Goal: Task Accomplishment & Management: Manage account settings

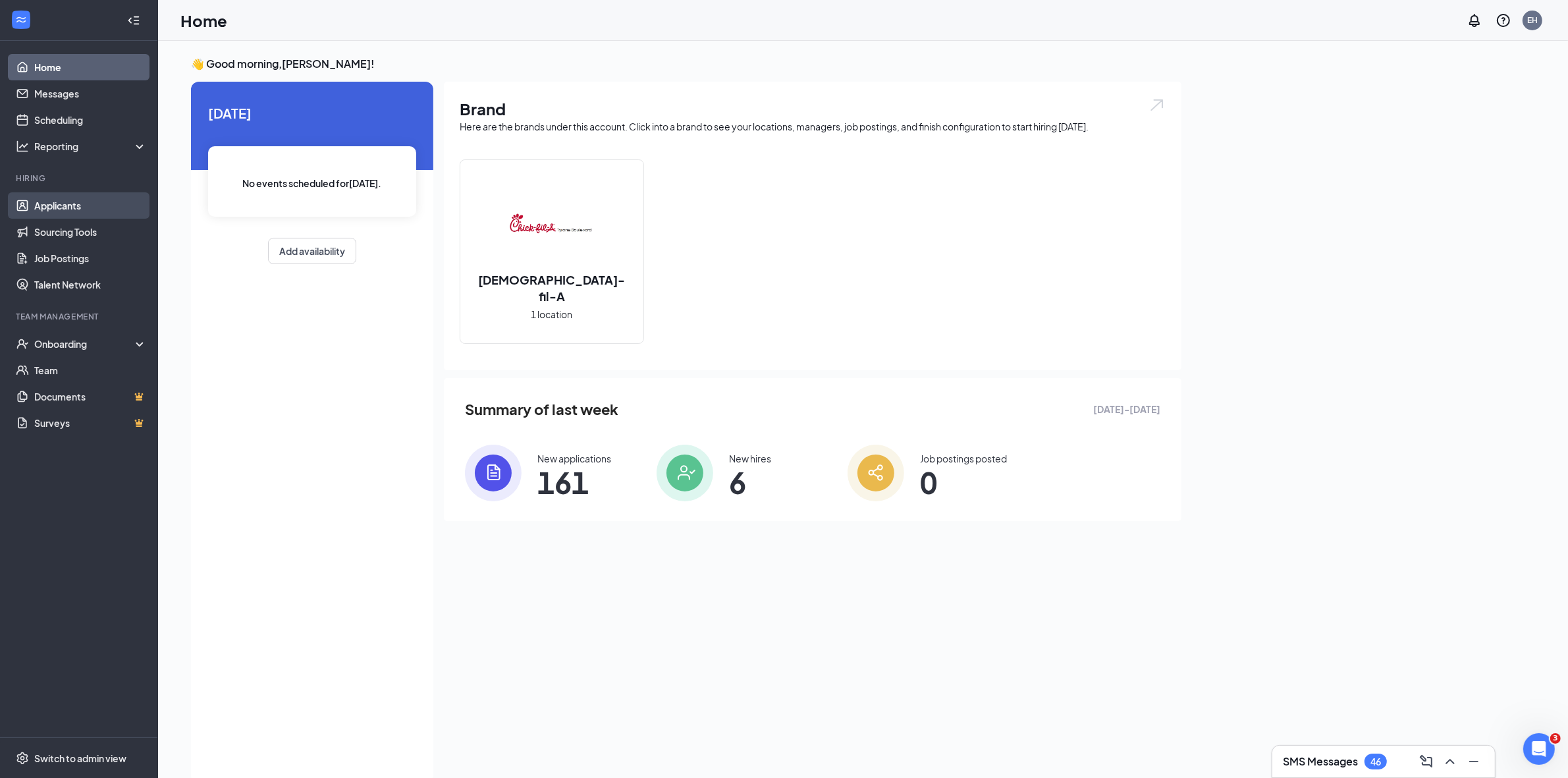
click at [61, 203] on link "Applicants" at bounding box center [90, 206] width 113 height 27
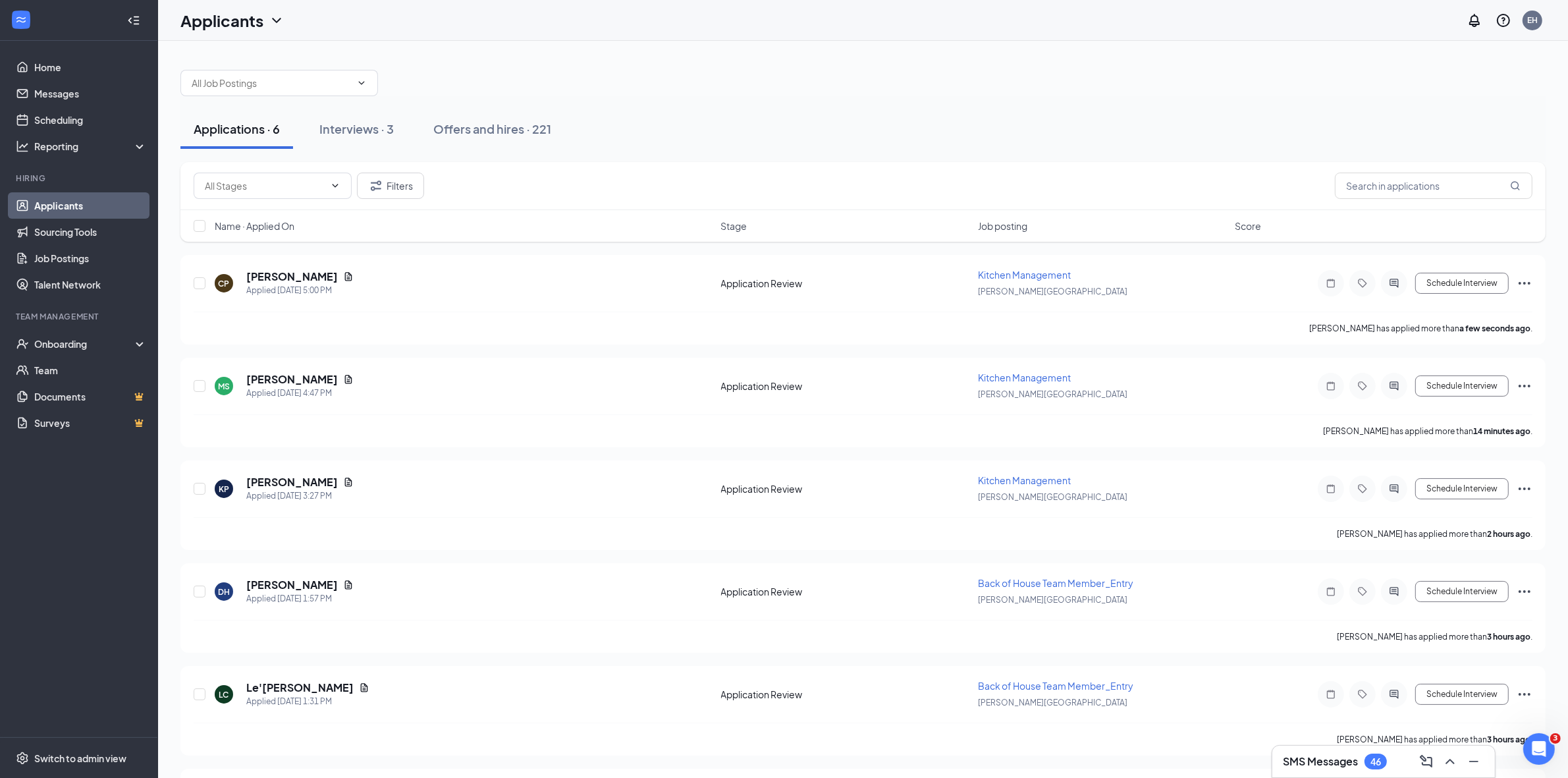
click at [252, 133] on div "Applications · 6" at bounding box center [237, 128] width 86 height 16
click at [293, 277] on h5 "[PERSON_NAME]" at bounding box center [292, 277] width 91 height 15
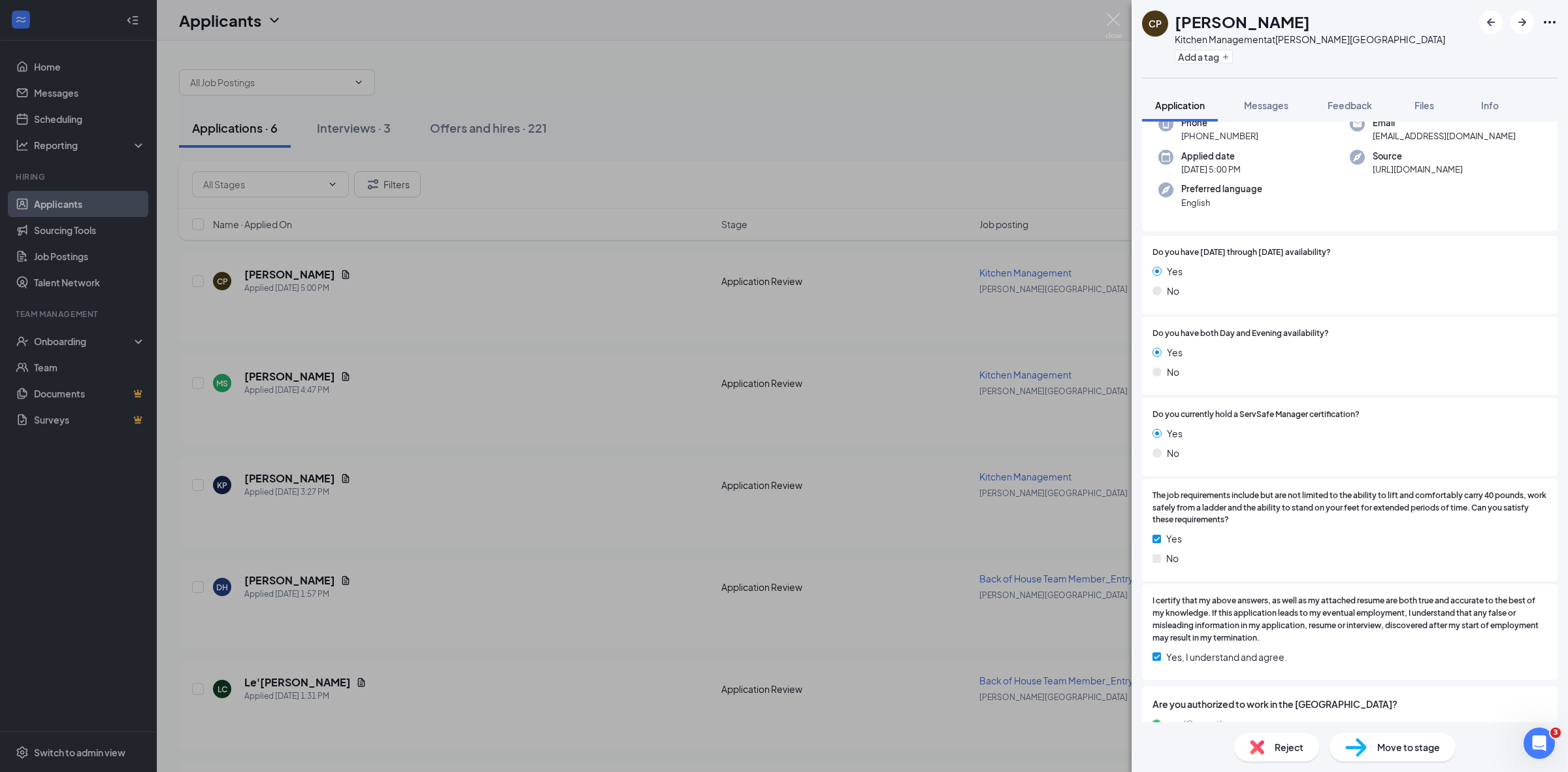
scroll to position [247, 0]
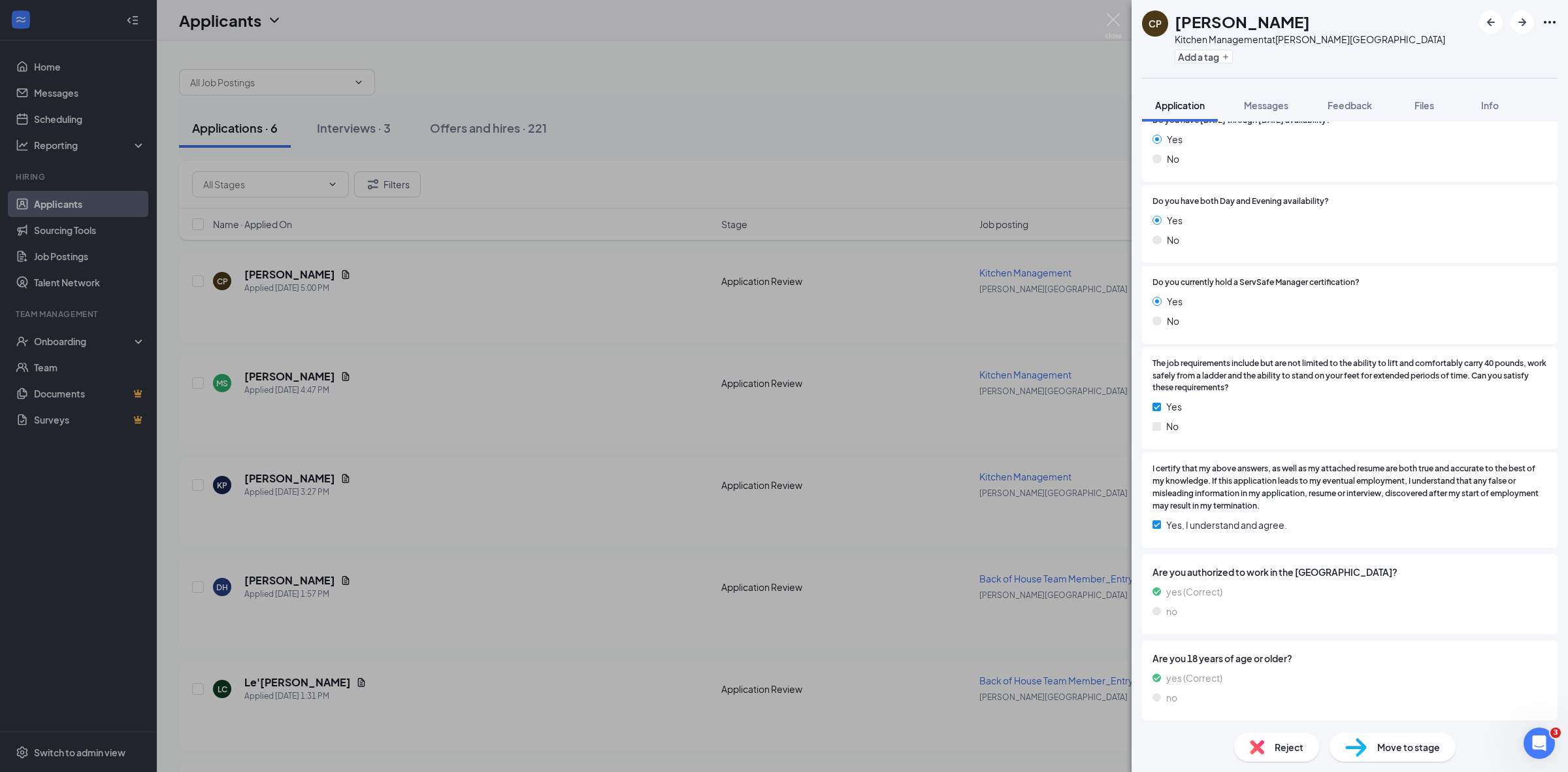
click at [1275, 752] on span "Reject" at bounding box center [1289, 747] width 29 height 15
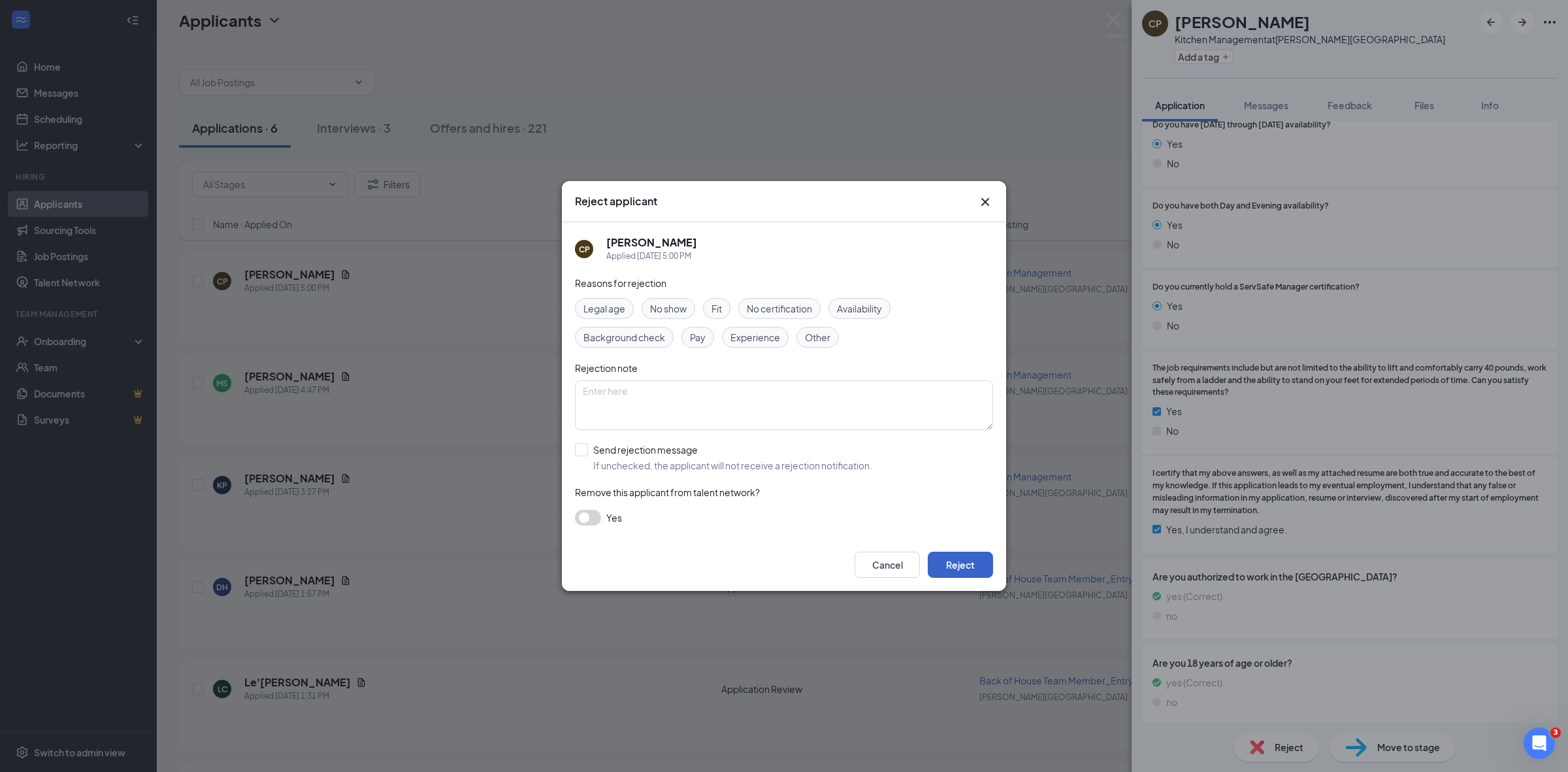
click at [965, 567] on button "Reject" at bounding box center [960, 565] width 65 height 26
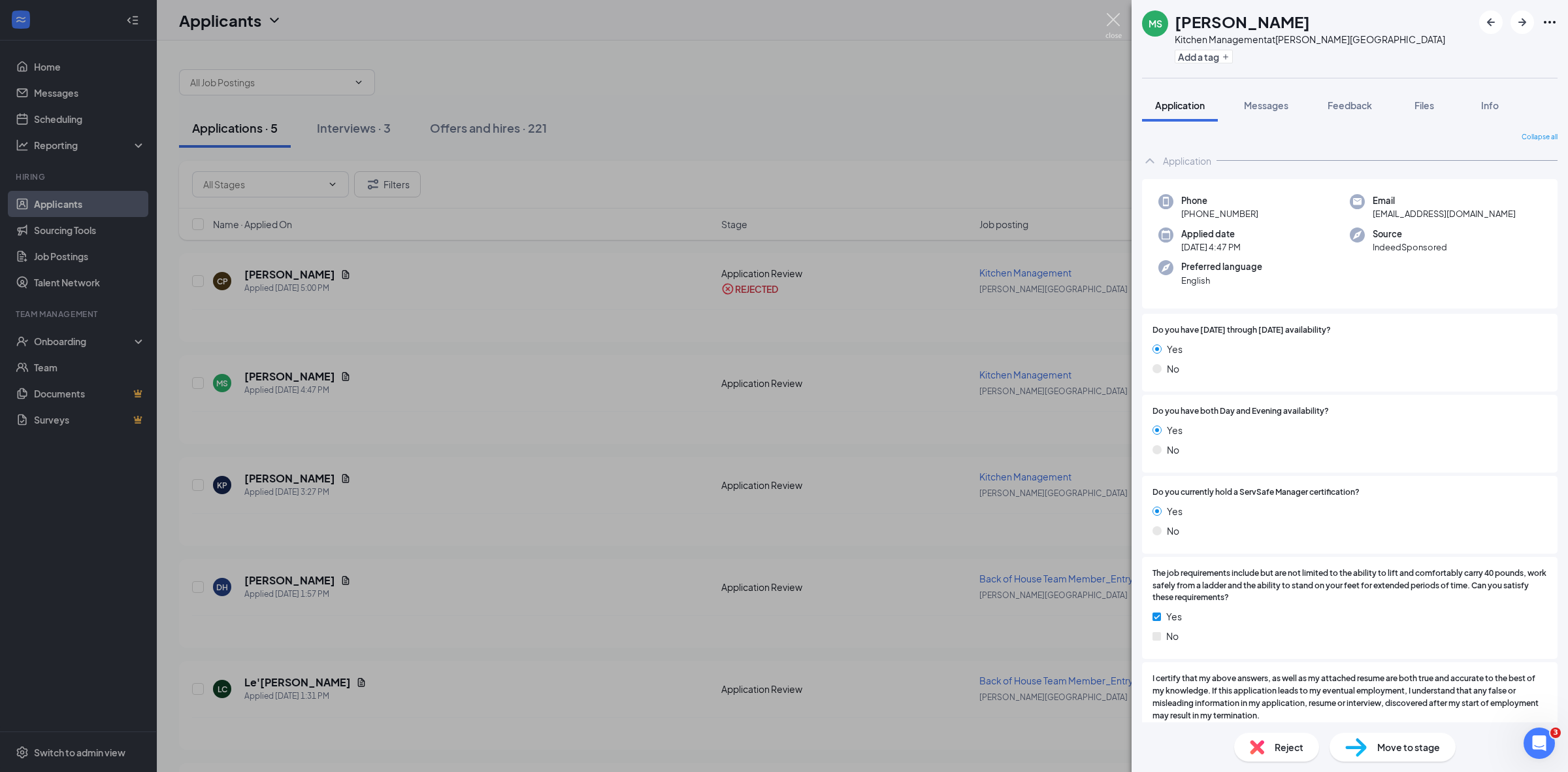
click at [1111, 17] on img at bounding box center [1114, 26] width 16 height 26
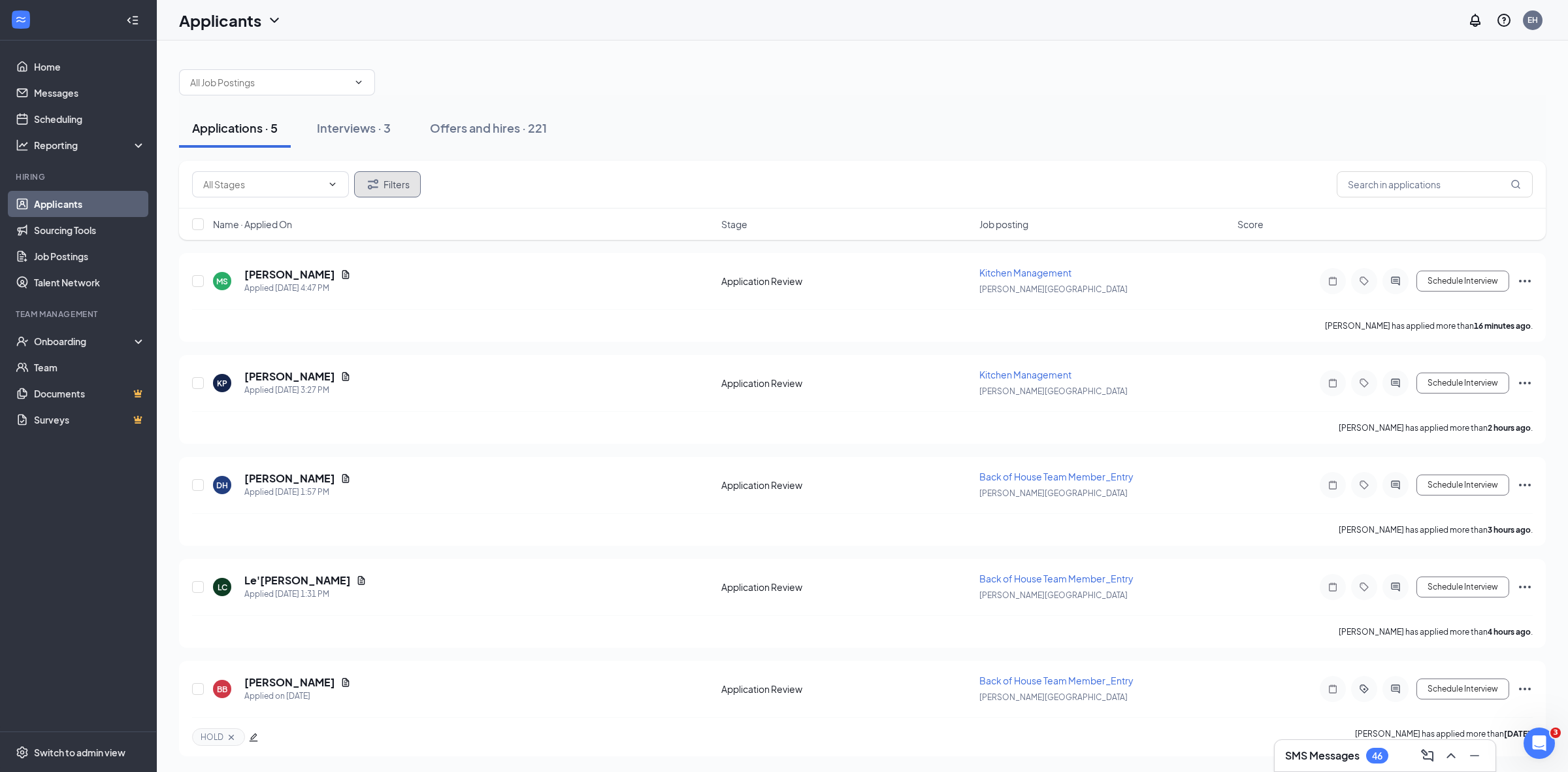
click at [406, 187] on button "Filters" at bounding box center [387, 184] width 67 height 26
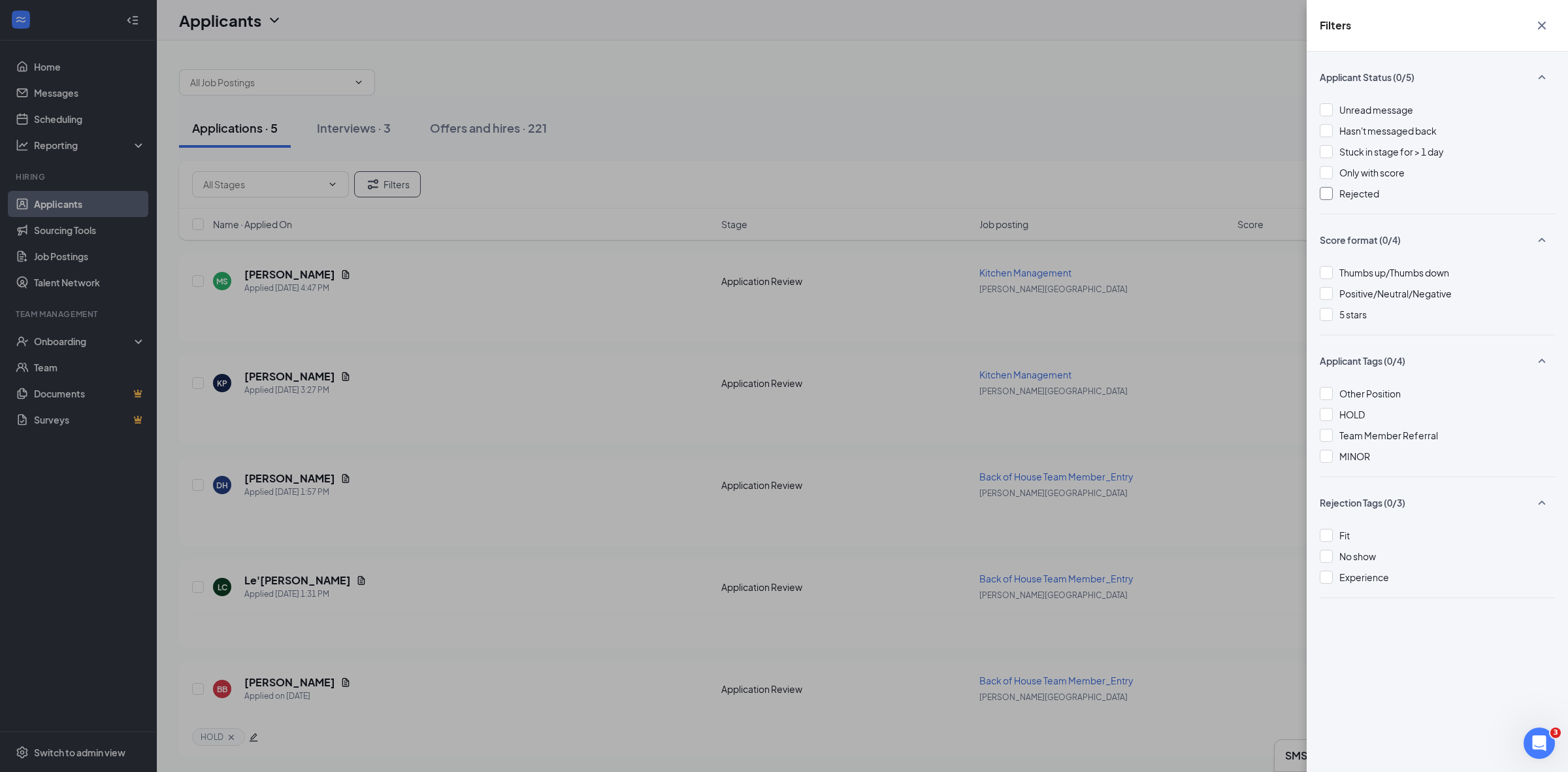
click at [1332, 193] on div at bounding box center [1327, 194] width 13 height 13
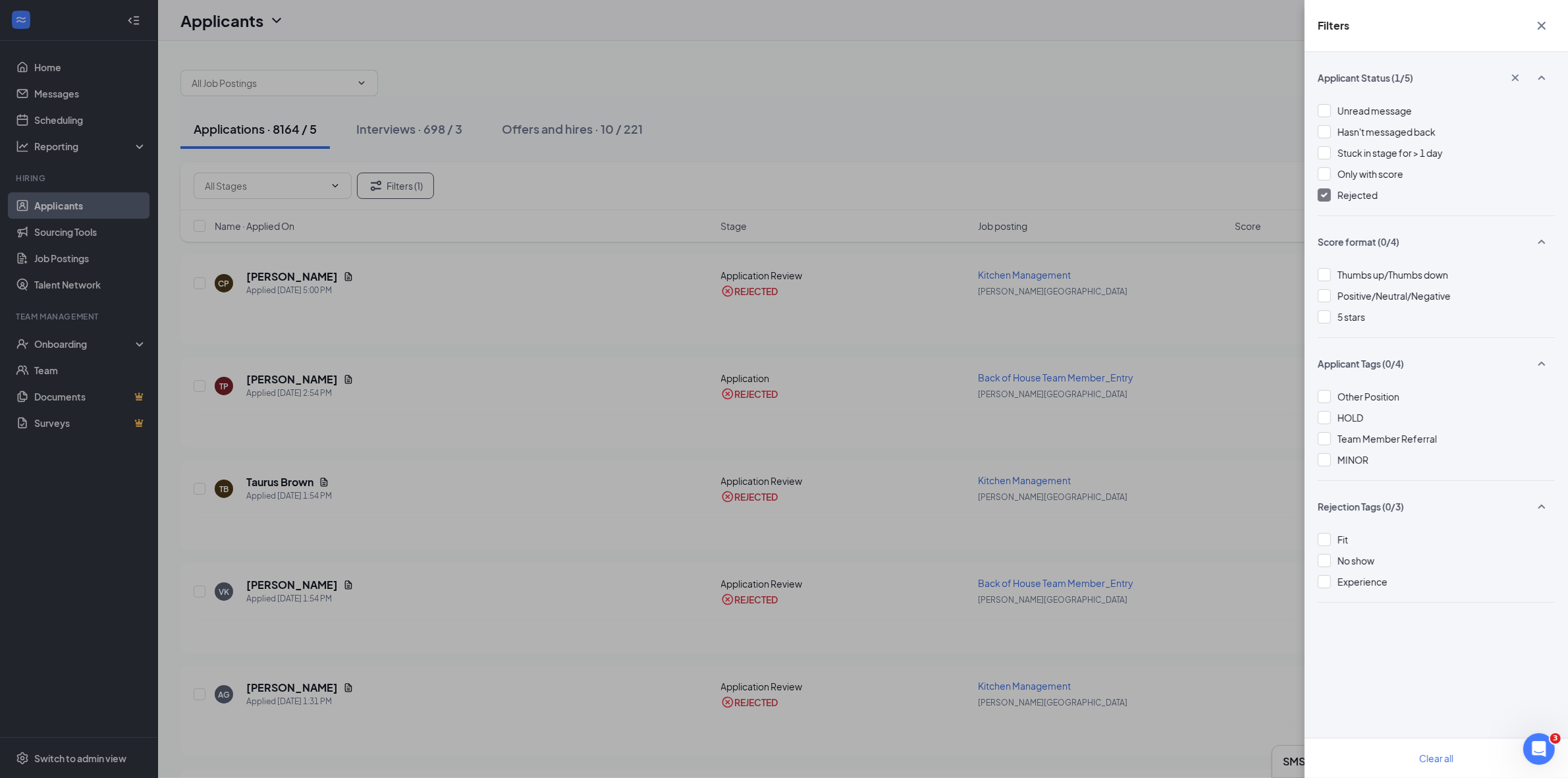
click at [277, 275] on div "Filters Applicant Status (1/5) Unread message Hasn't messaged back Stuck in sta…" at bounding box center [784, 389] width 1568 height 778
click at [294, 275] on div "Filters Applicant Status (1/5) Unread message Hasn't messaged back Stuck in sta…" at bounding box center [784, 389] width 1568 height 778
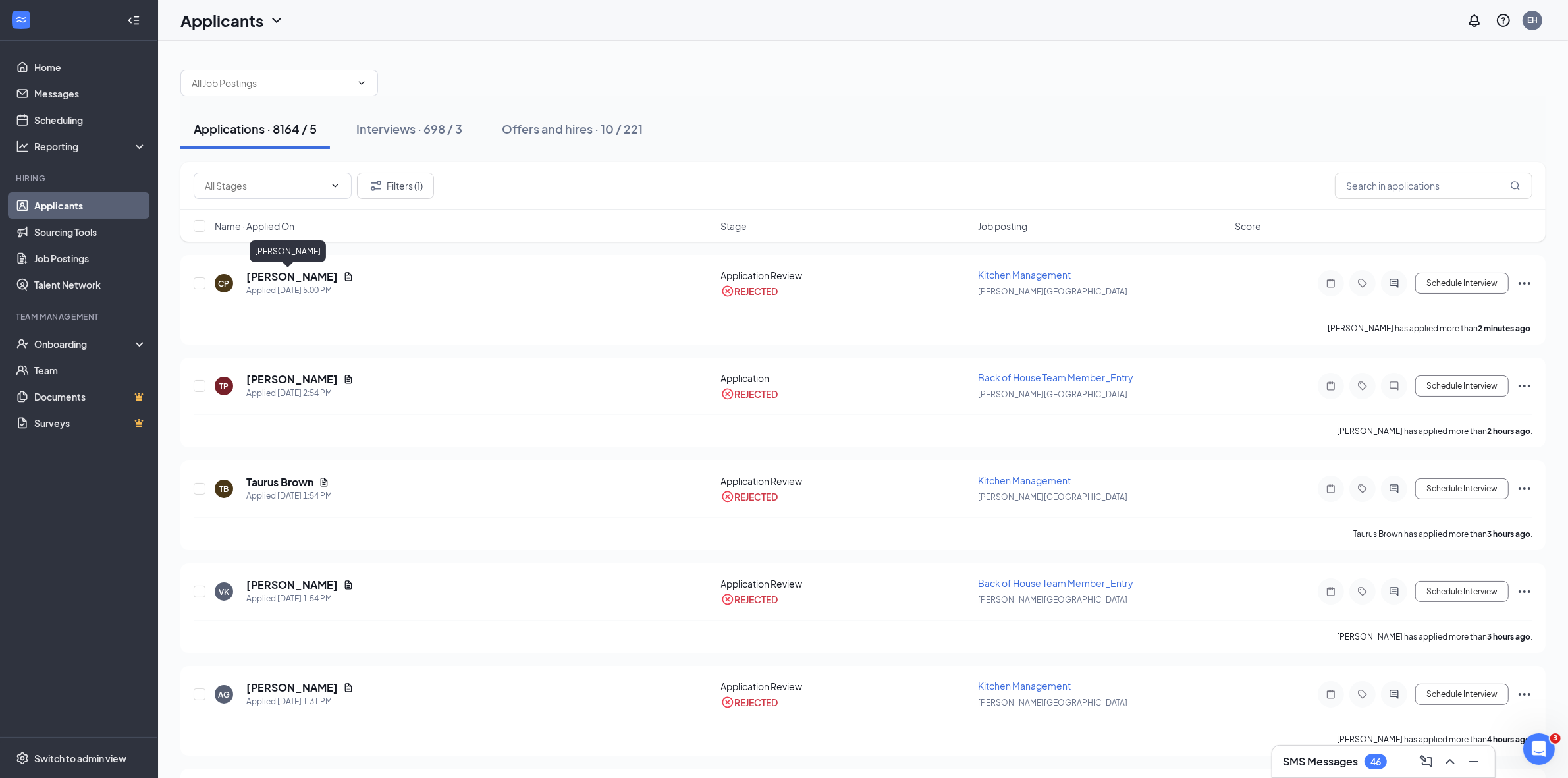
click at [294, 275] on h5 "[PERSON_NAME]" at bounding box center [292, 277] width 91 height 15
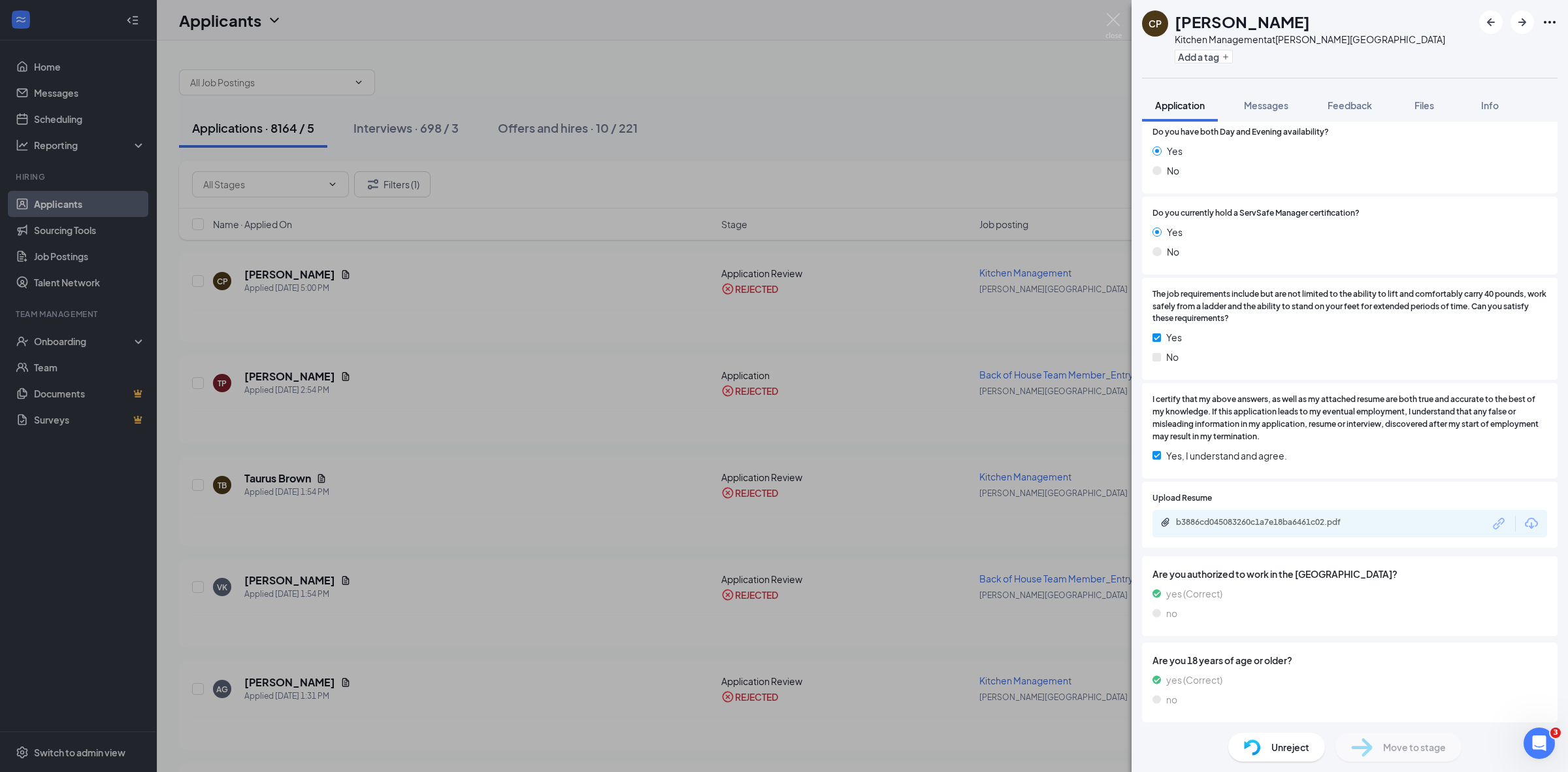
scroll to position [318, 0]
click at [1246, 521] on div "b3886cd045083260c1a7e18ba6461c02.pdf" at bounding box center [1267, 520] width 183 height 10
click at [1282, 753] on span "Unreject" at bounding box center [1291, 747] width 38 height 15
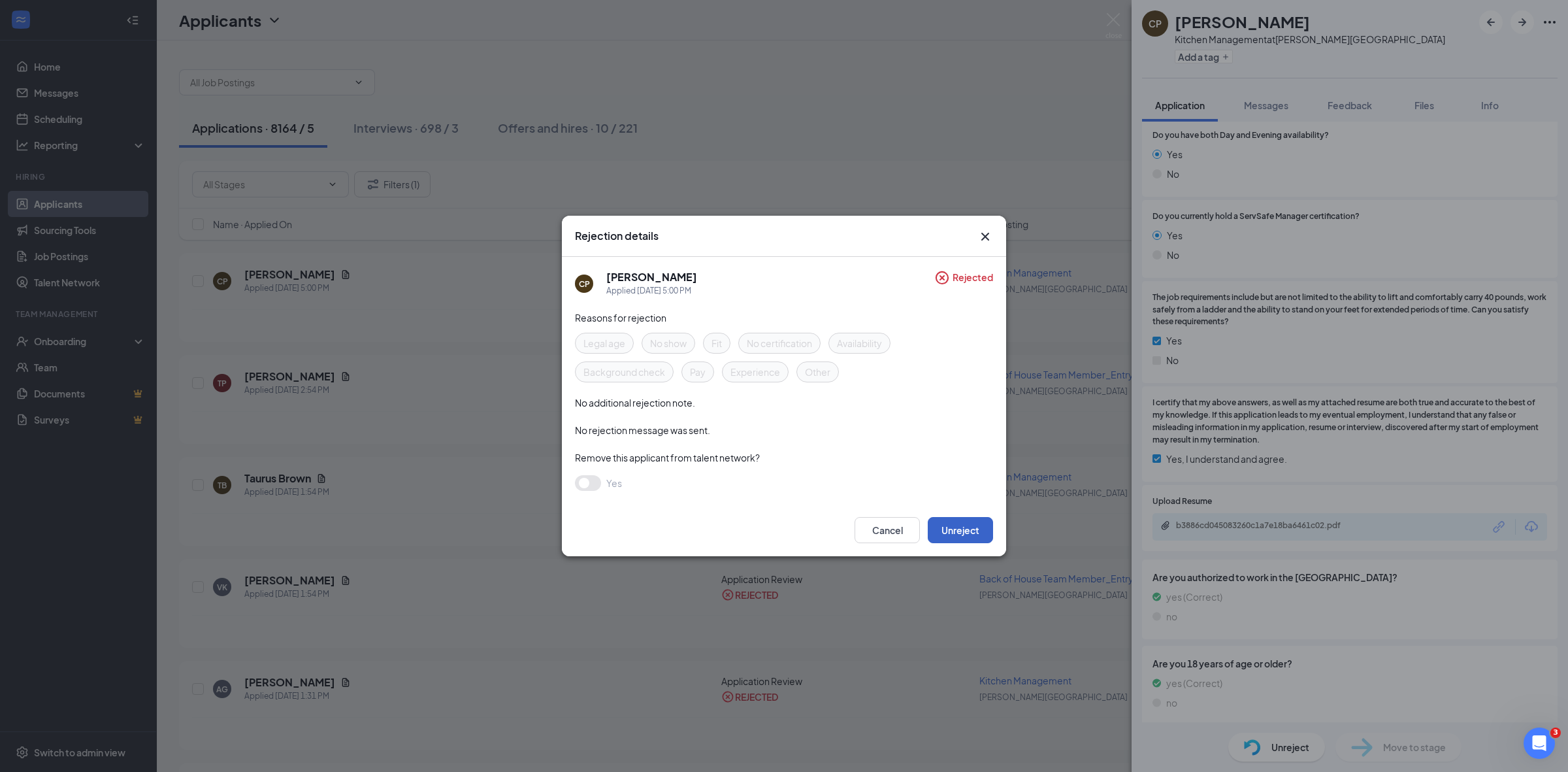
click at [954, 530] on button "Unreject" at bounding box center [960, 531] width 65 height 26
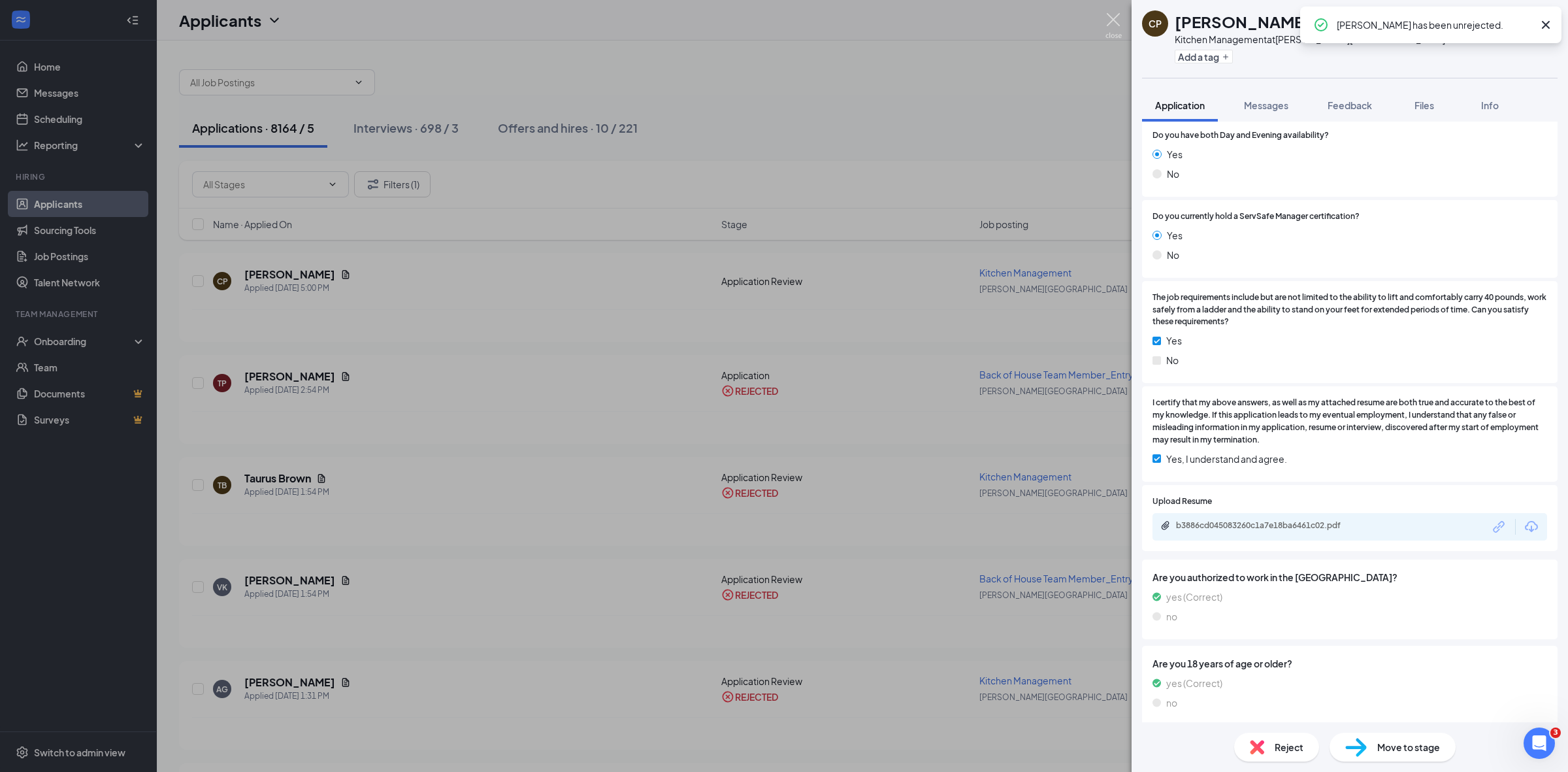
click at [1114, 16] on img at bounding box center [1114, 26] width 16 height 26
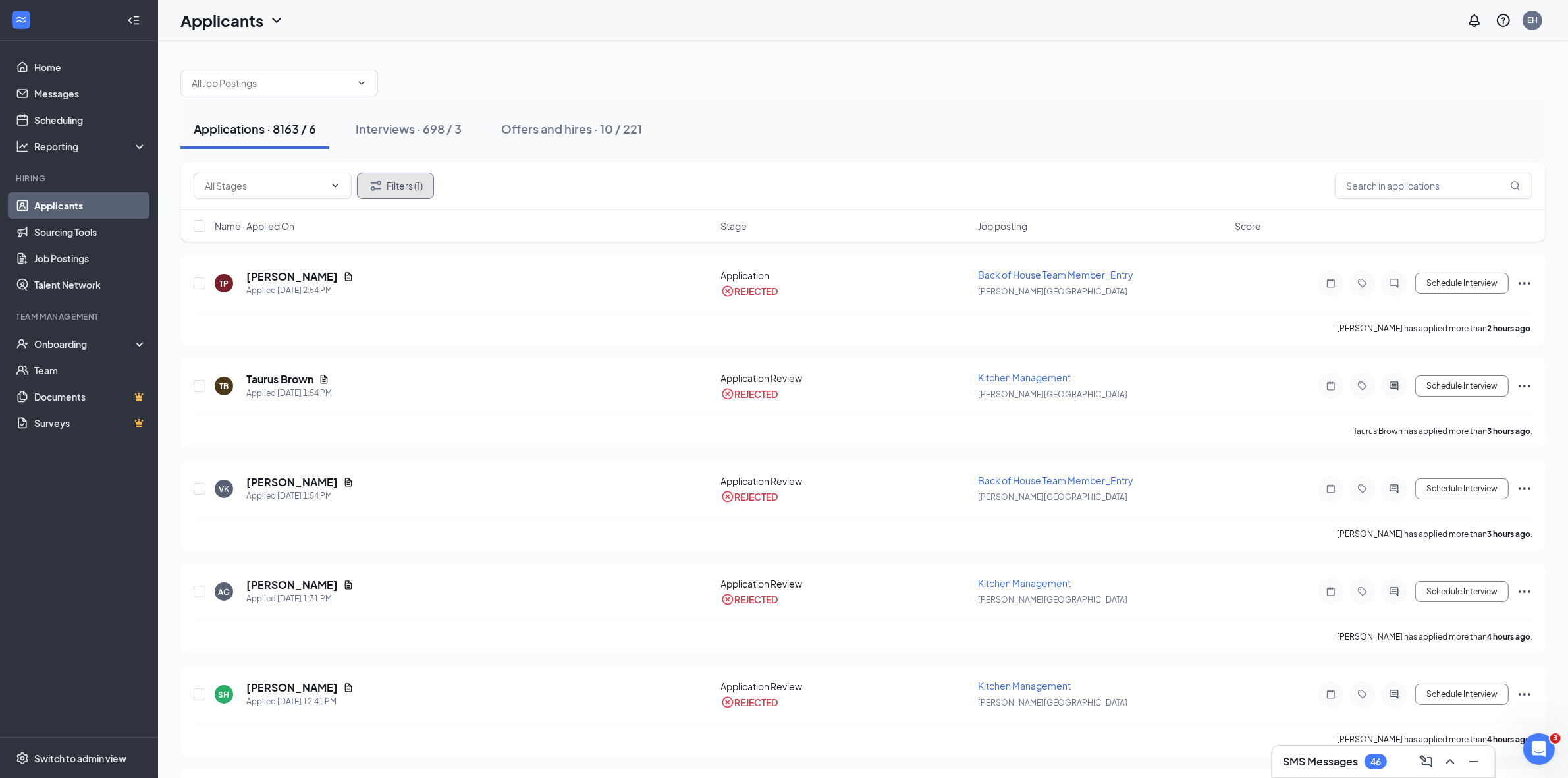
click at [406, 178] on button "Filters (1)" at bounding box center [395, 186] width 77 height 27
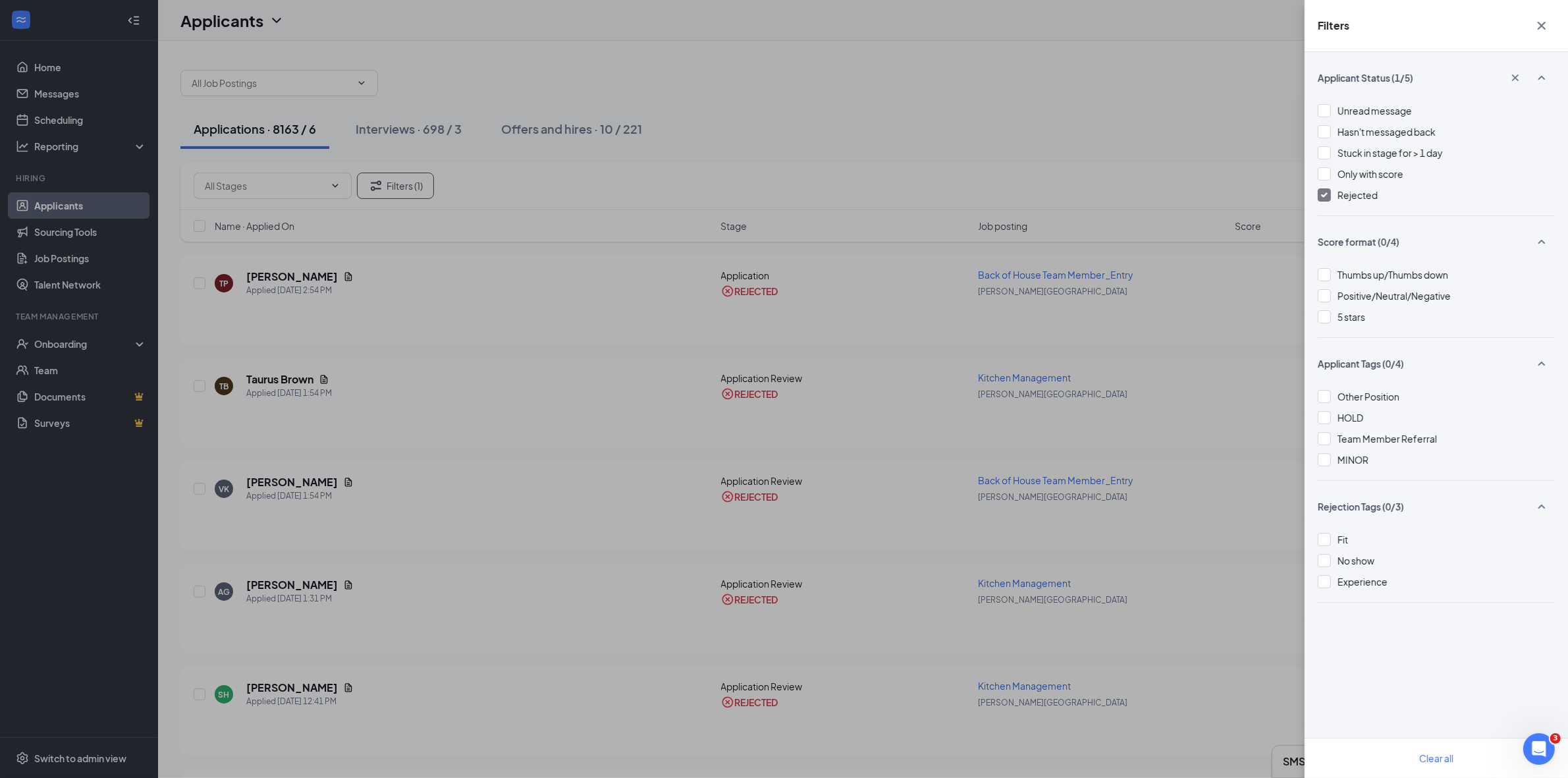
click at [1322, 195] on img at bounding box center [1324, 195] width 7 height 5
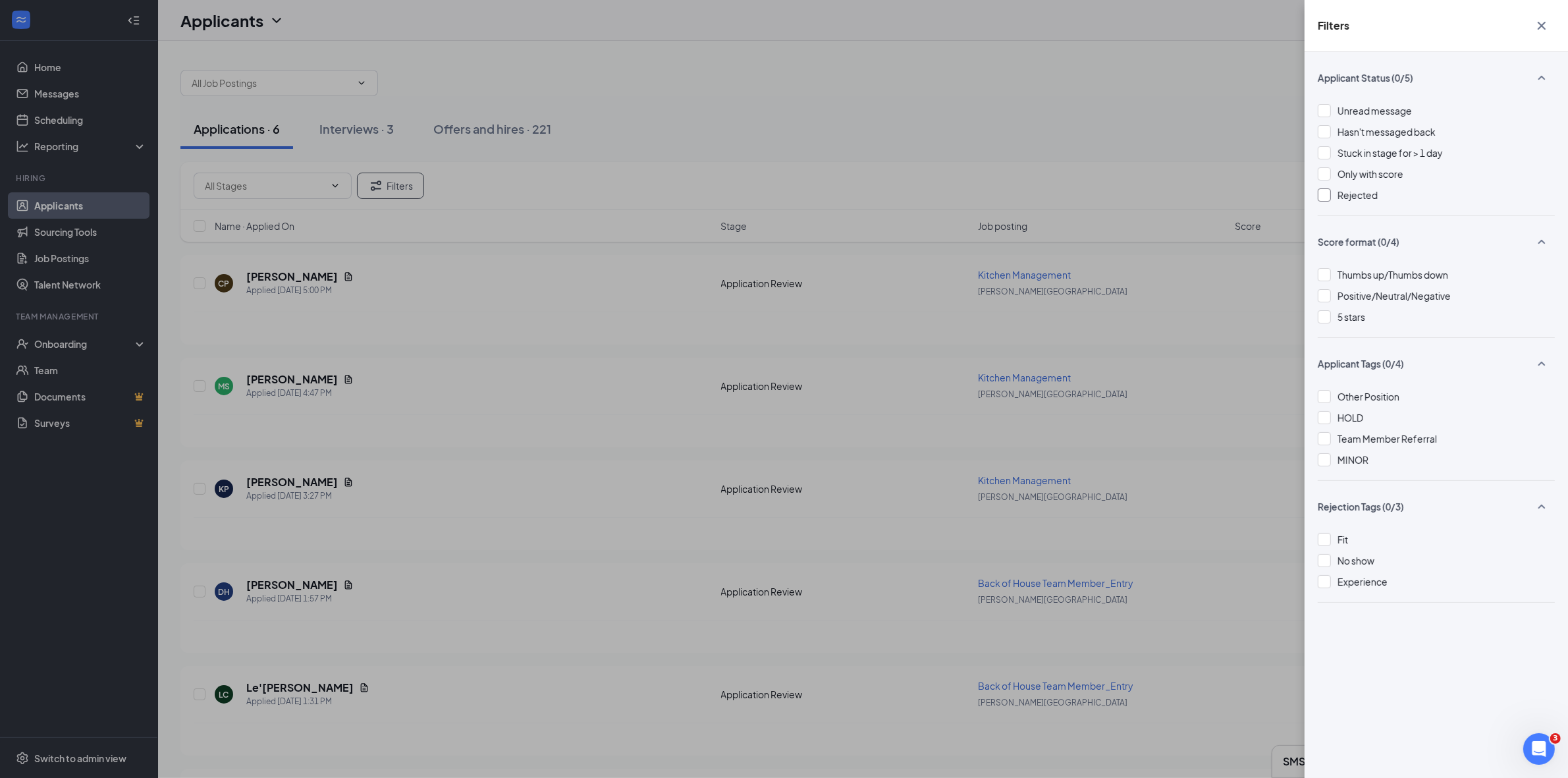
click at [231, 129] on div "Filters Applicant Status (0/5) Unread message Hasn't messaged back Stuck in sta…" at bounding box center [784, 389] width 1568 height 778
click at [1542, 21] on icon "Cross" at bounding box center [1541, 25] width 15 height 15
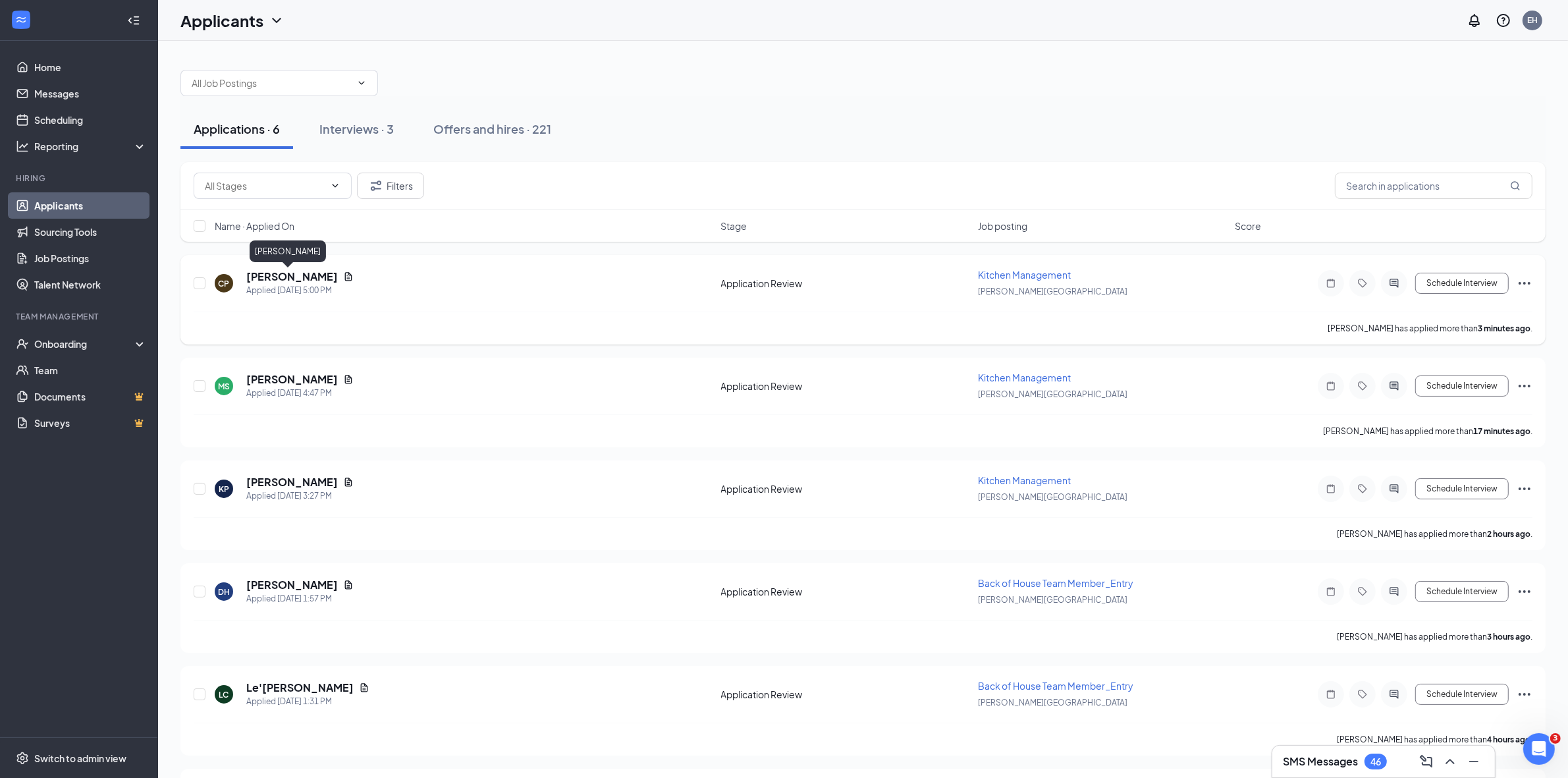
click at [293, 278] on h5 "[PERSON_NAME]" at bounding box center [292, 277] width 91 height 15
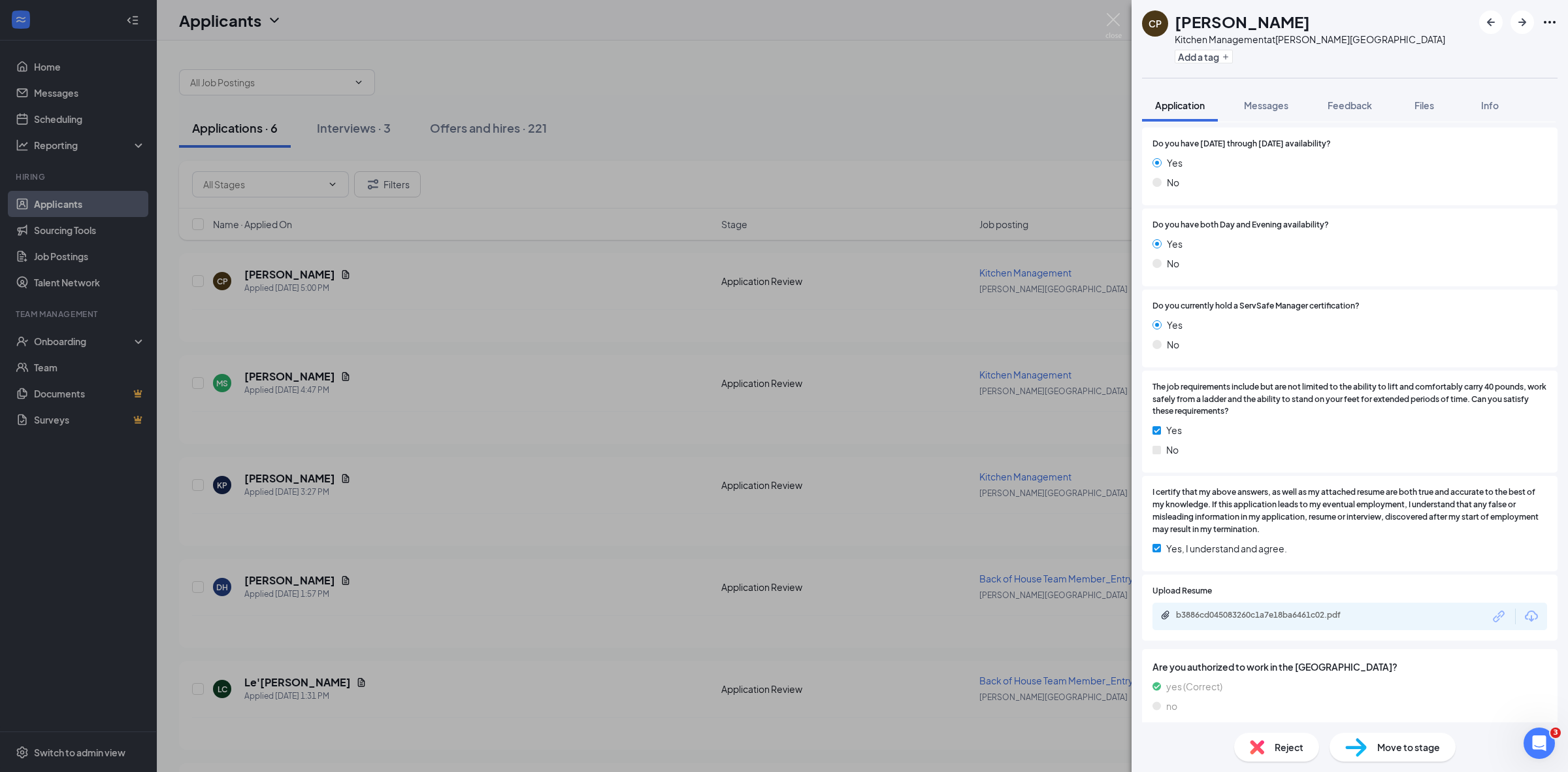
scroll to position [245, 0]
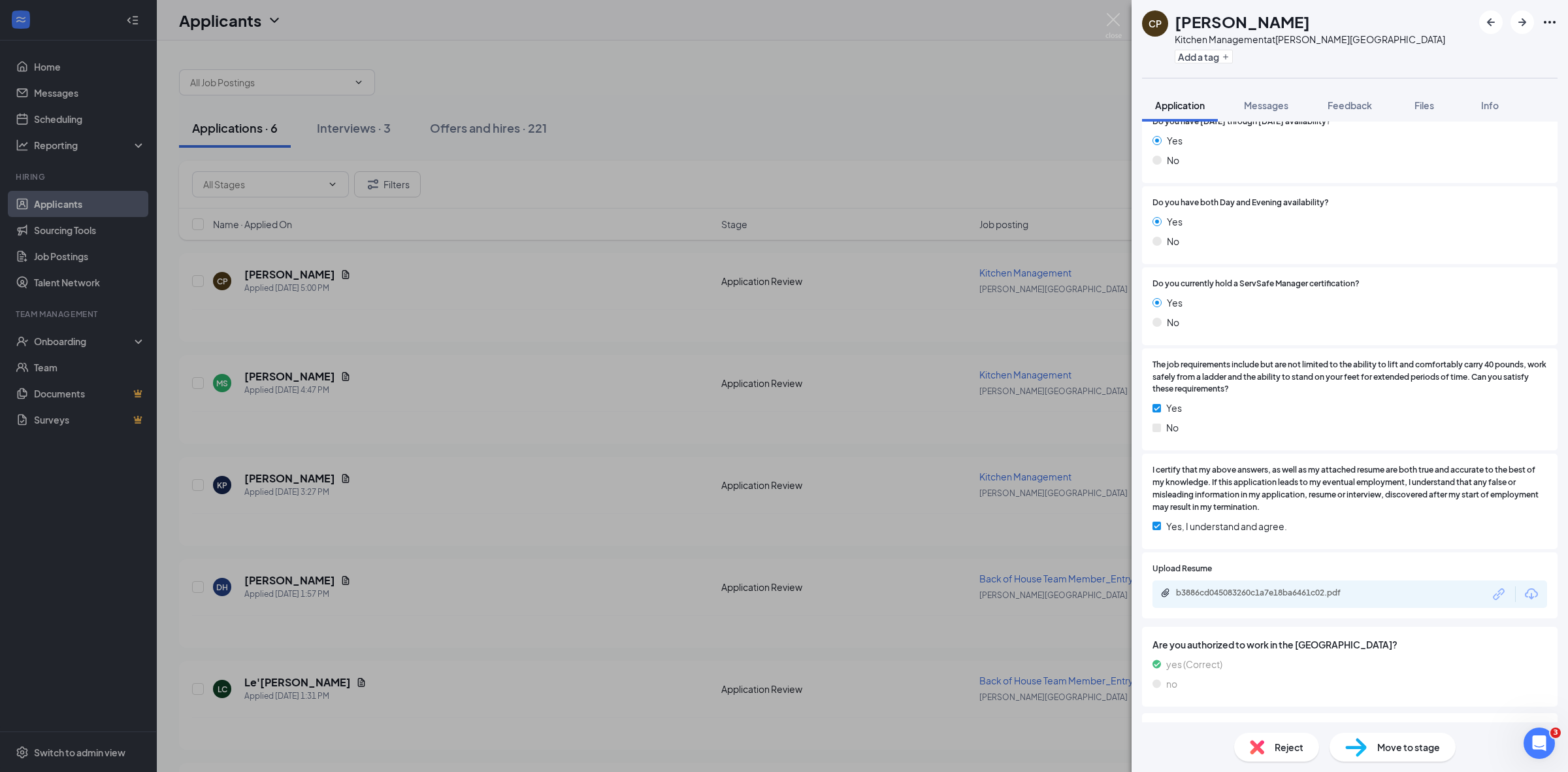
click at [1399, 750] on span "Move to stage" at bounding box center [1409, 747] width 63 height 15
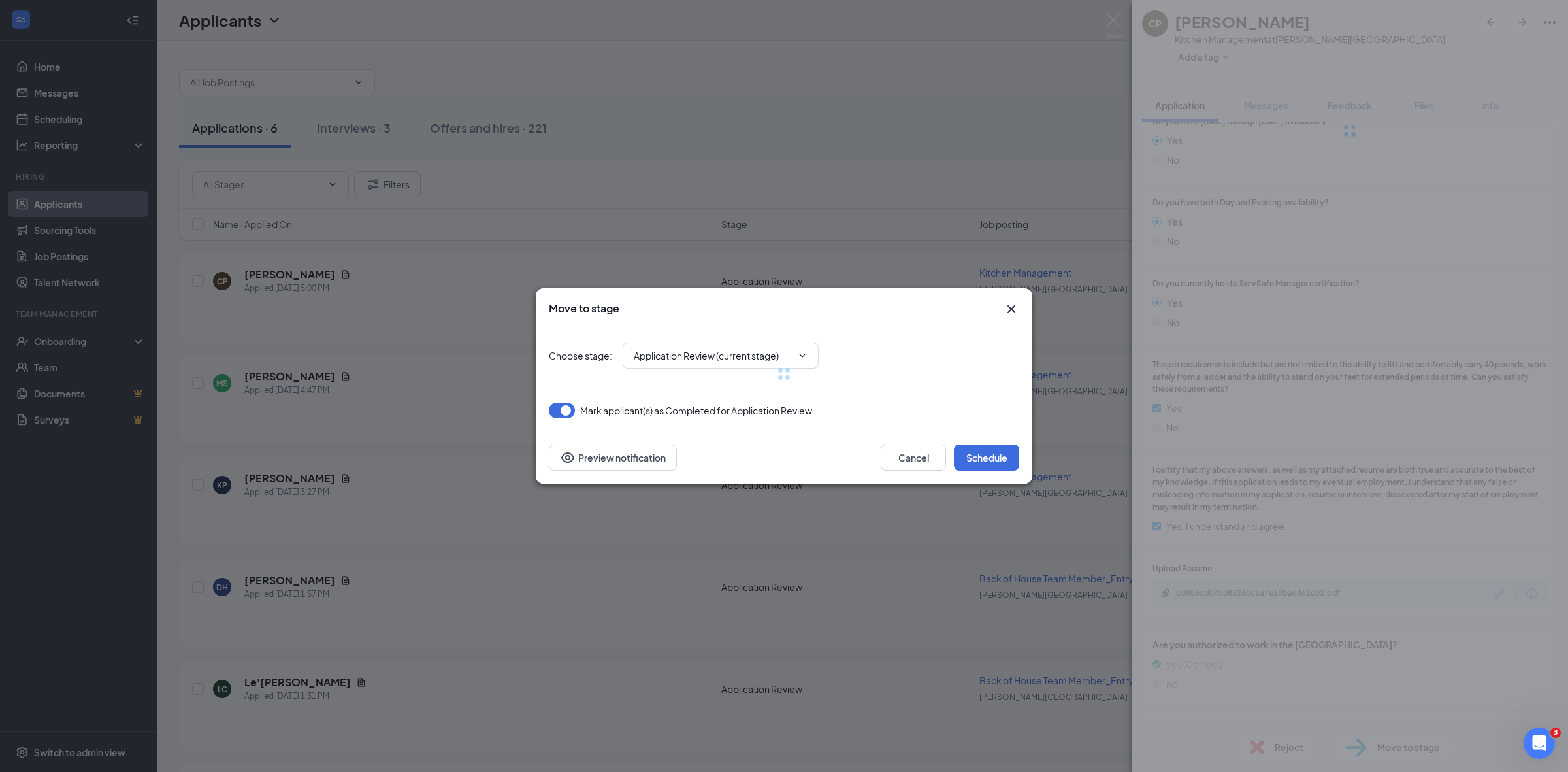
type input "Scheduling (next stage)"
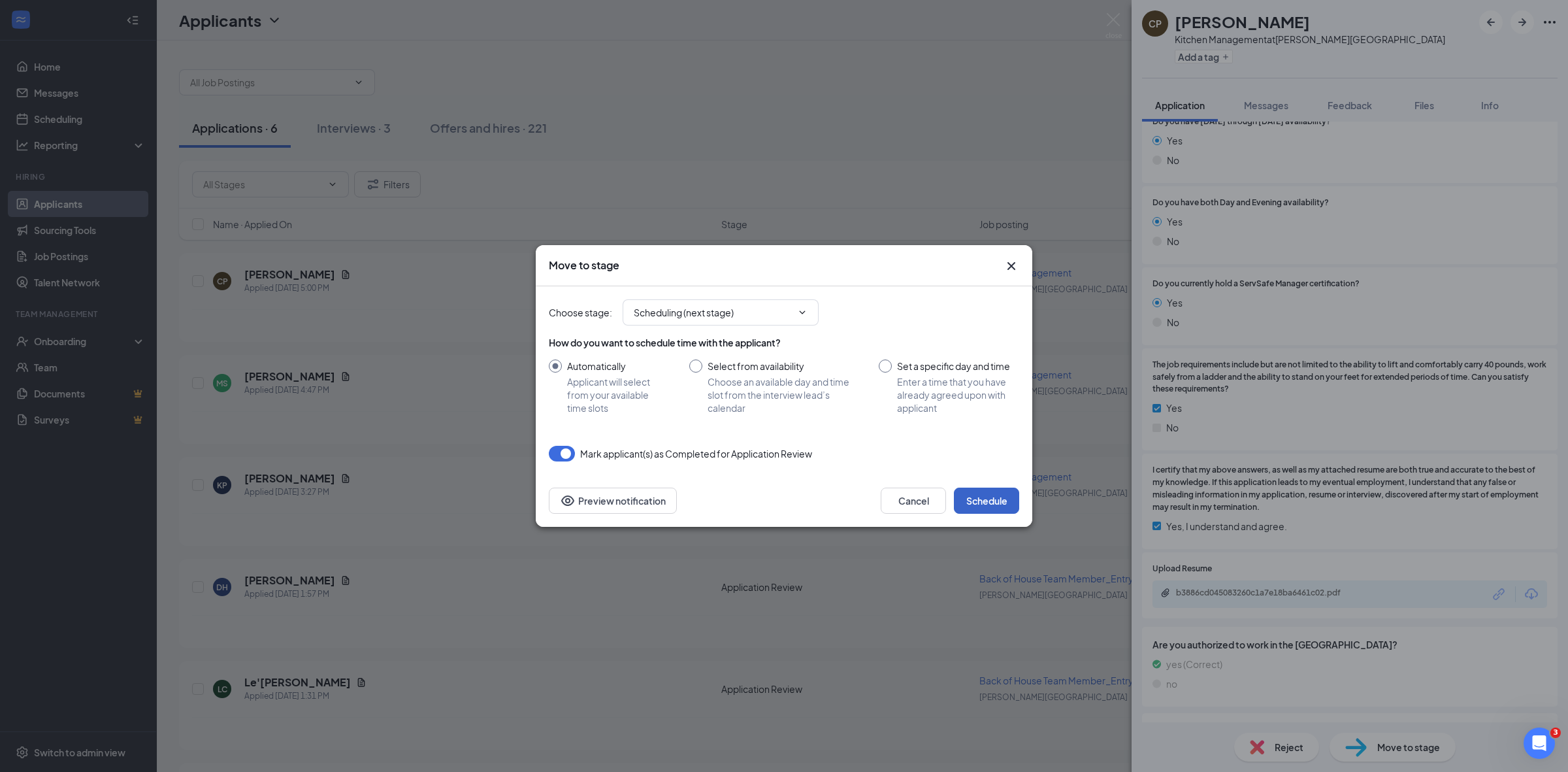
click at [993, 499] on button "Schedule" at bounding box center [986, 501] width 65 height 26
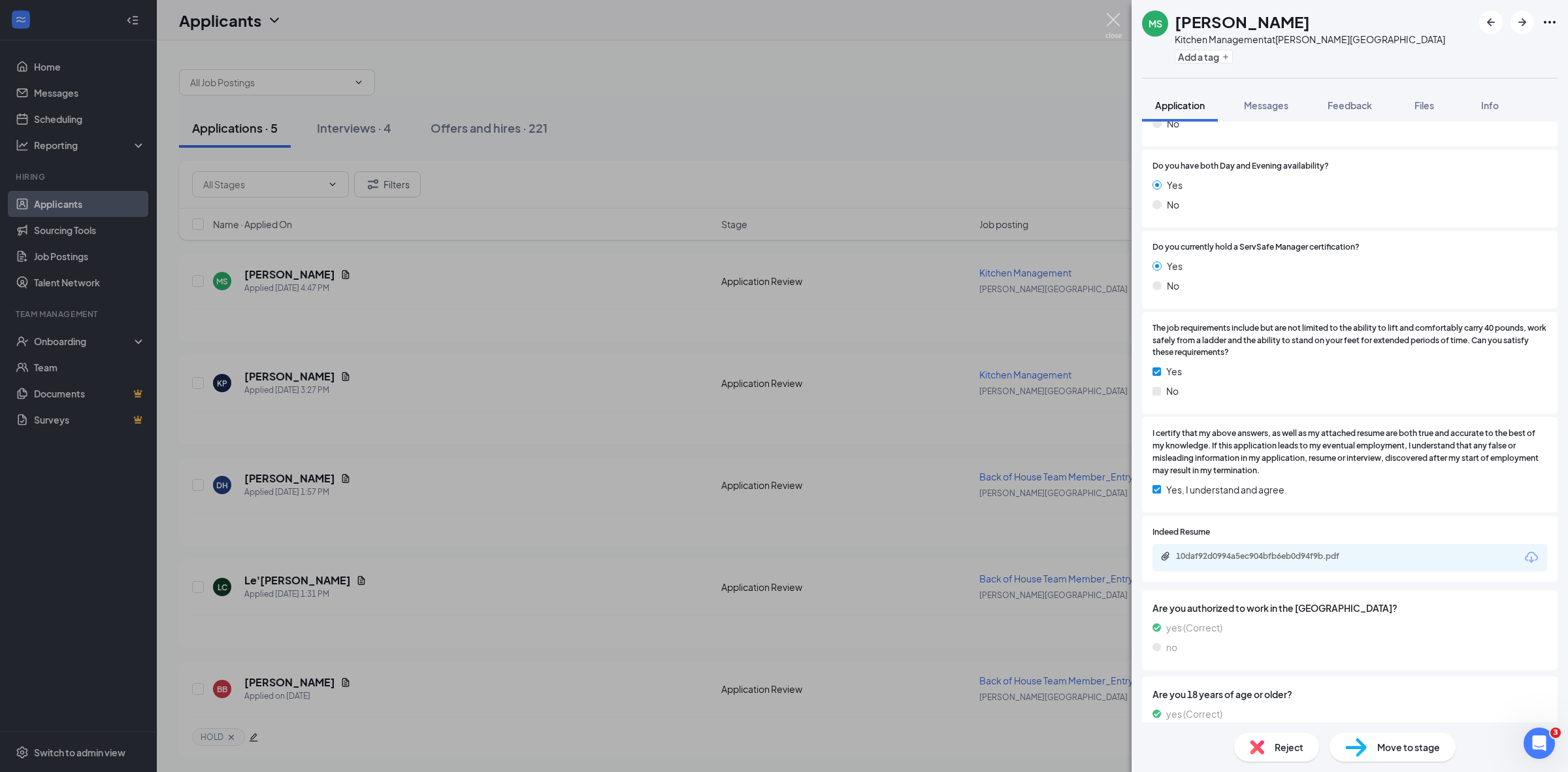
click at [1113, 16] on img at bounding box center [1114, 26] width 16 height 26
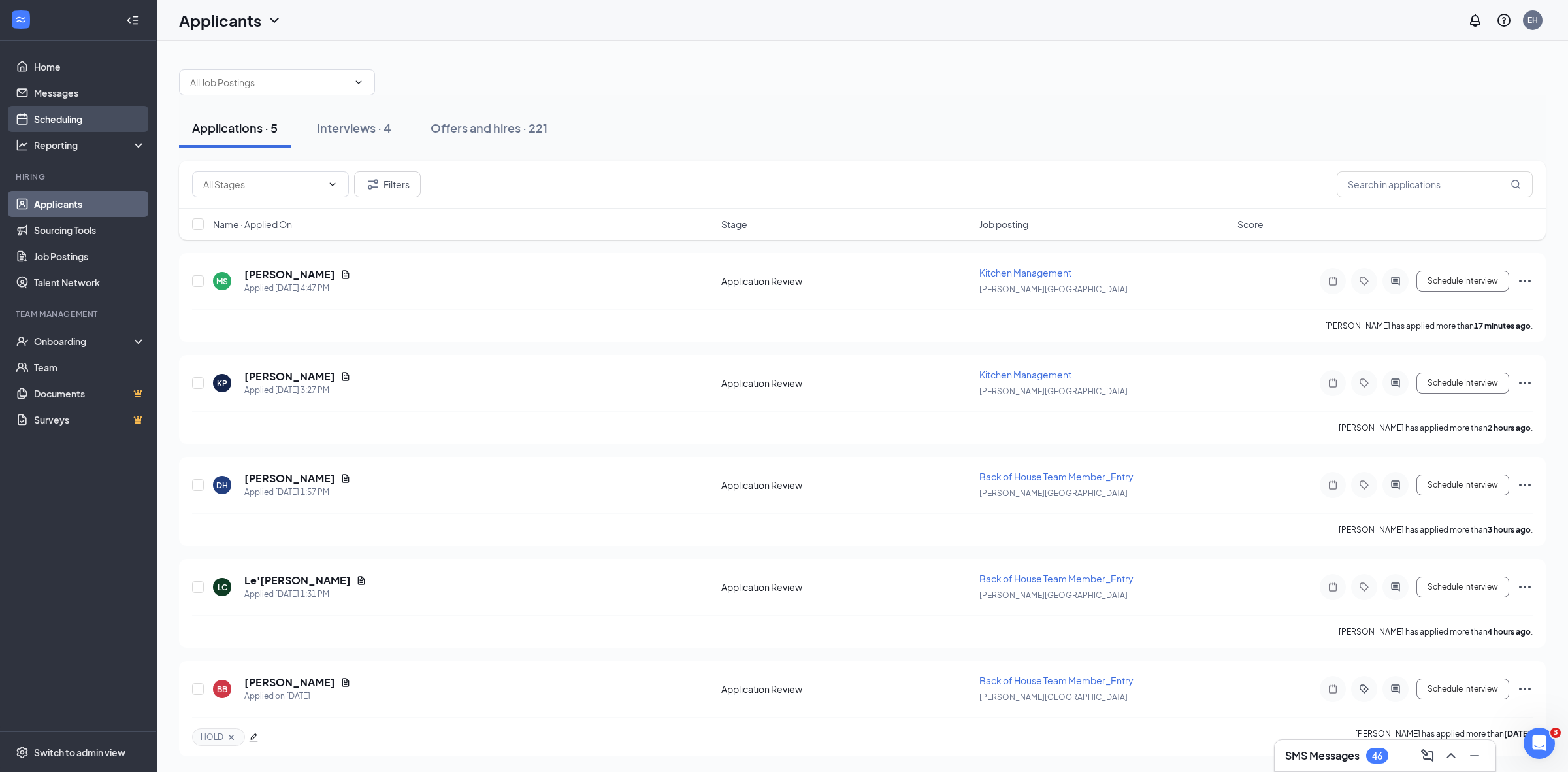
click at [56, 121] on link "Scheduling" at bounding box center [89, 119] width 112 height 26
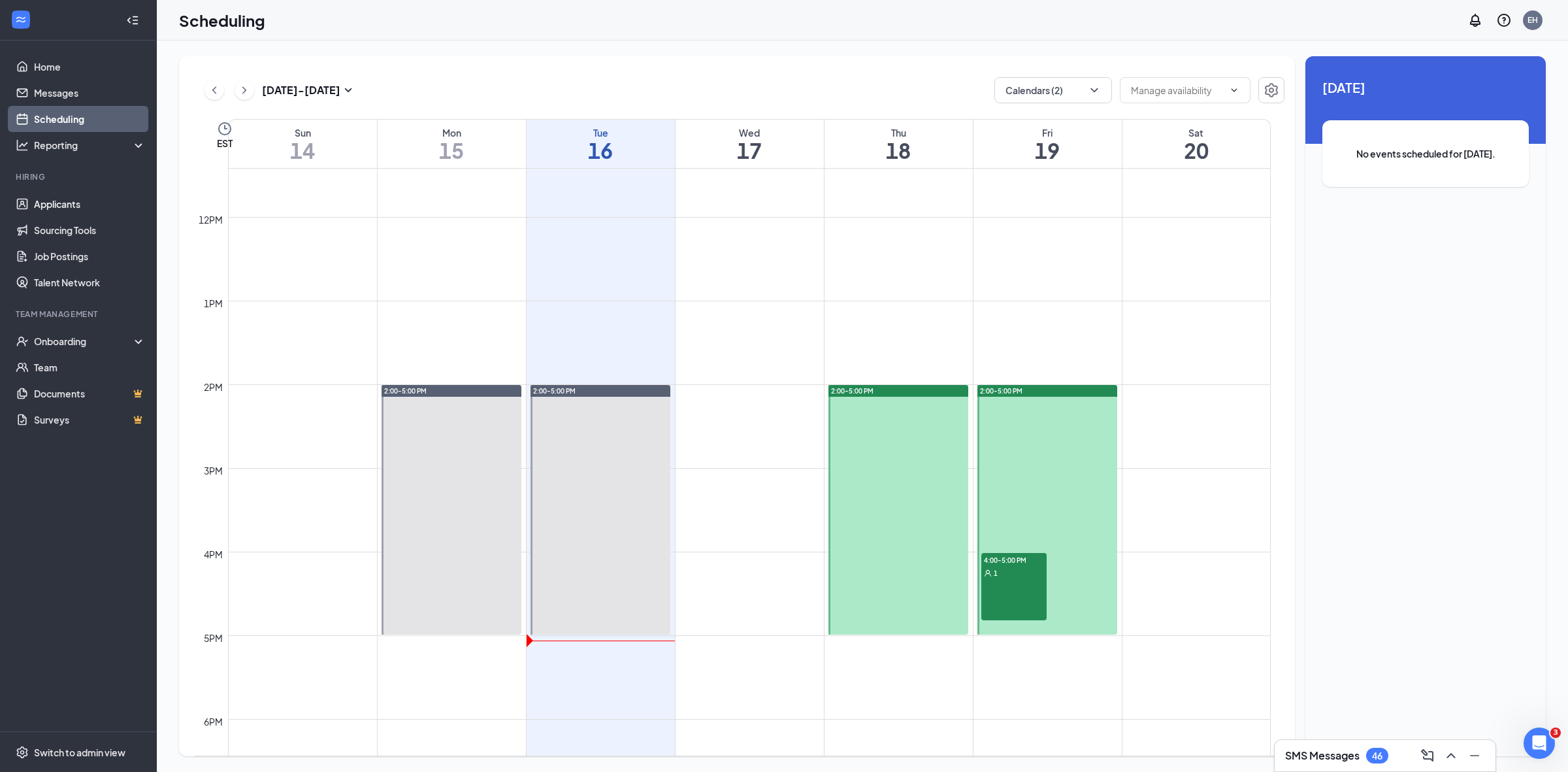
scroll to position [969, 0]
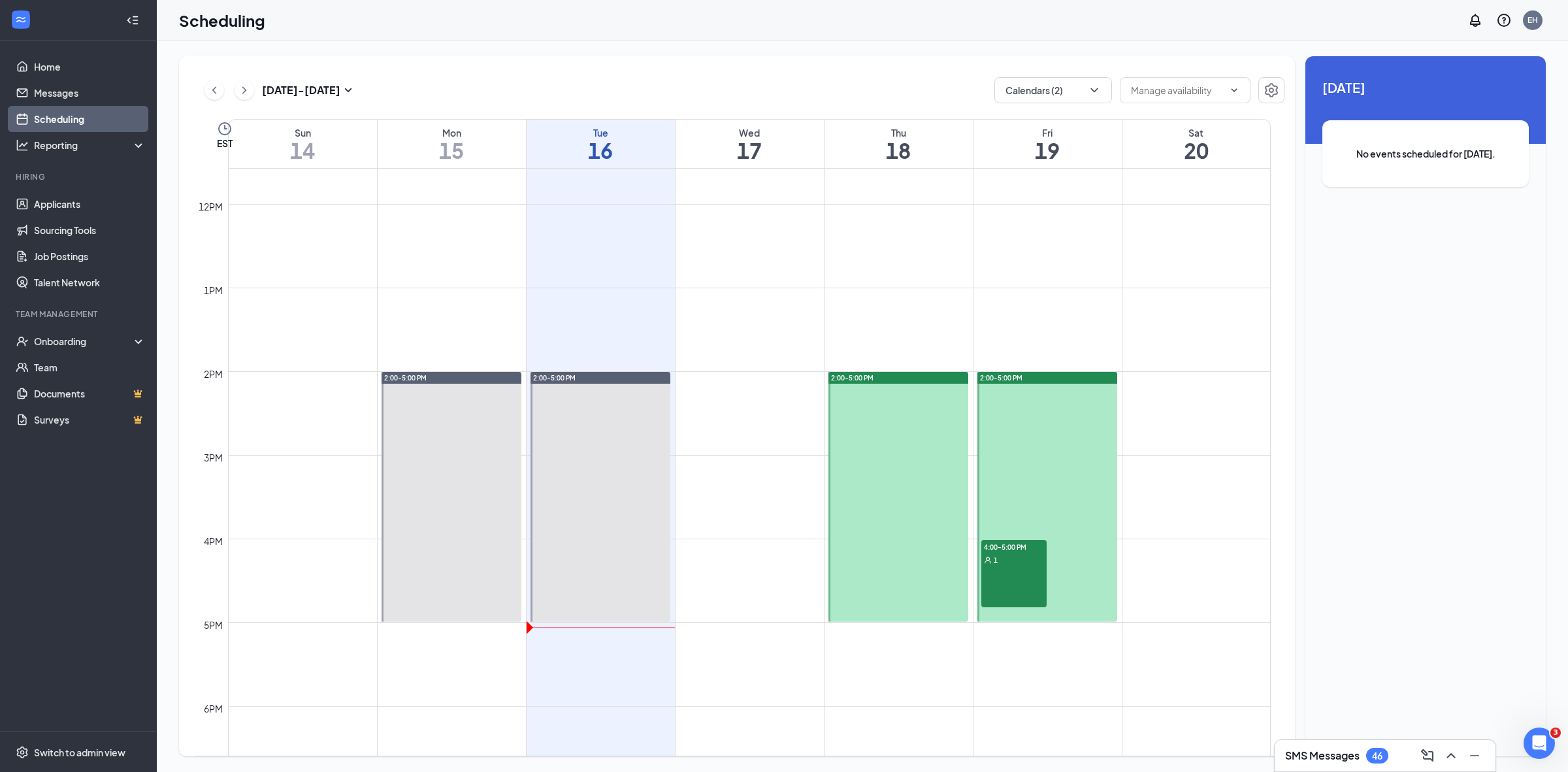
click at [1010, 592] on div "4:00-5:00 PM 1" at bounding box center [1014, 574] width 65 height 67
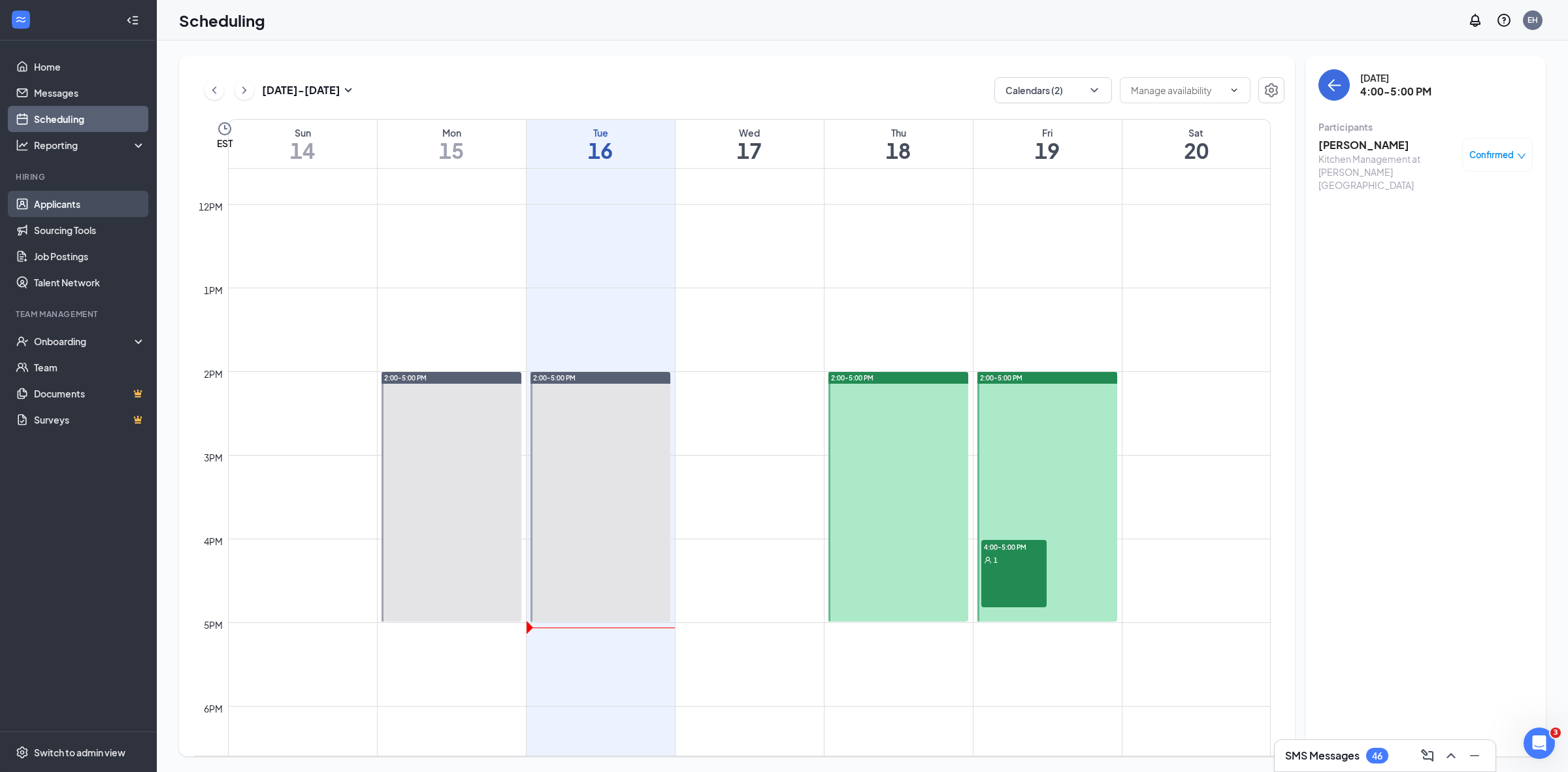
click at [58, 206] on link "Applicants" at bounding box center [89, 204] width 112 height 26
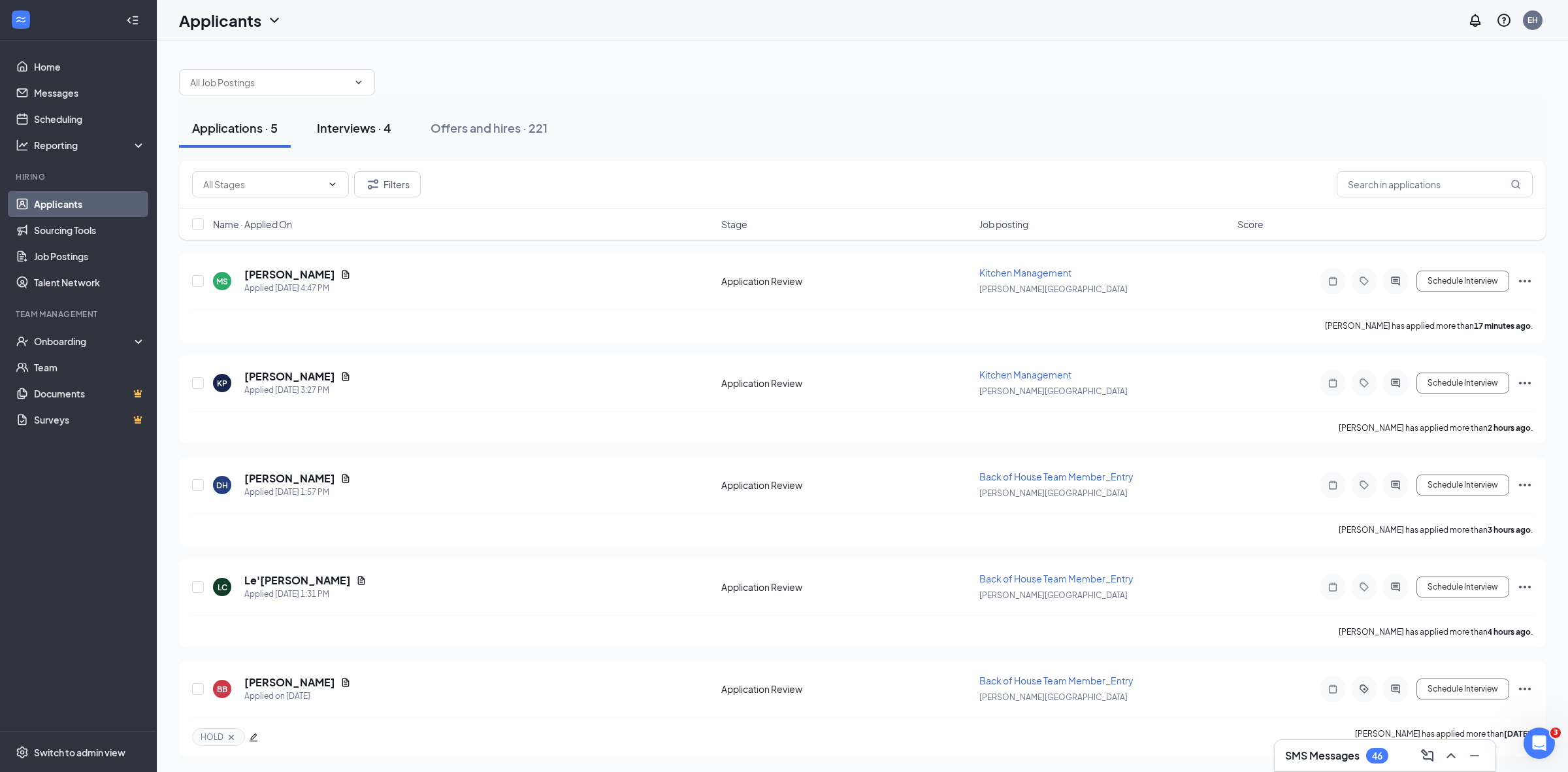
click at [350, 127] on div "Interviews · 4" at bounding box center [354, 127] width 75 height 16
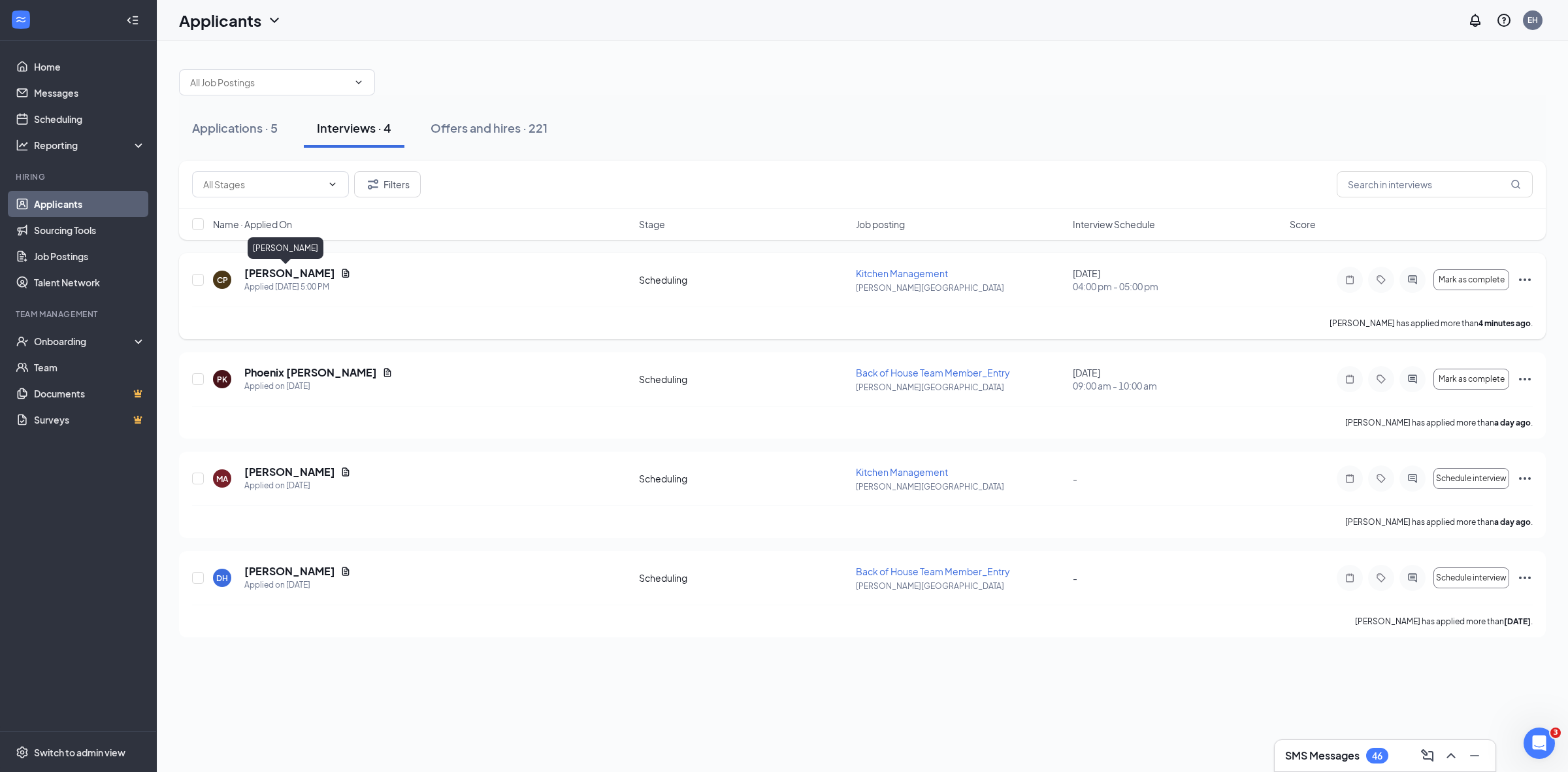
click at [285, 275] on h5 "[PERSON_NAME]" at bounding box center [290, 274] width 91 height 15
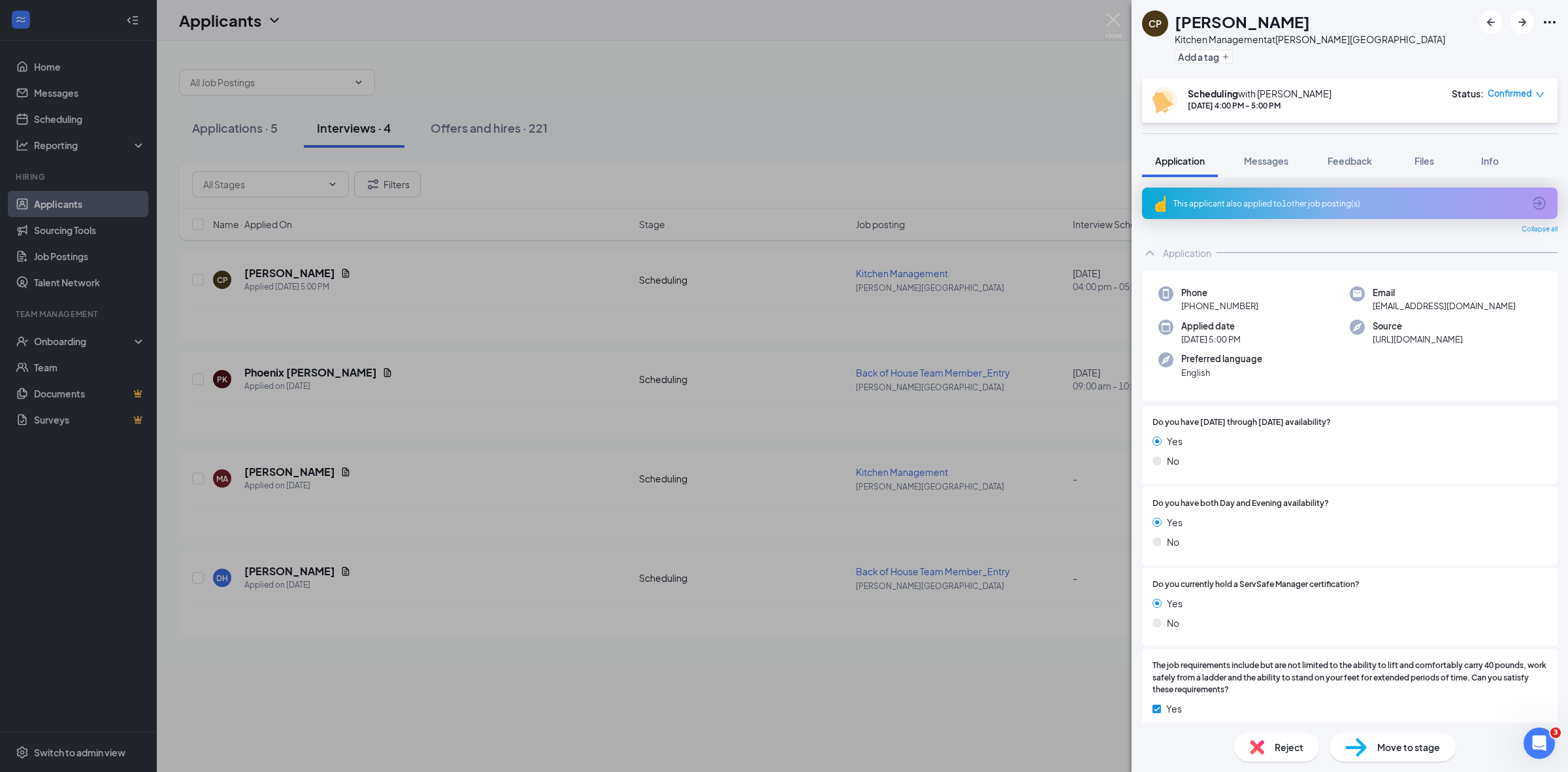
click at [1294, 747] on span "Reject" at bounding box center [1289, 747] width 29 height 15
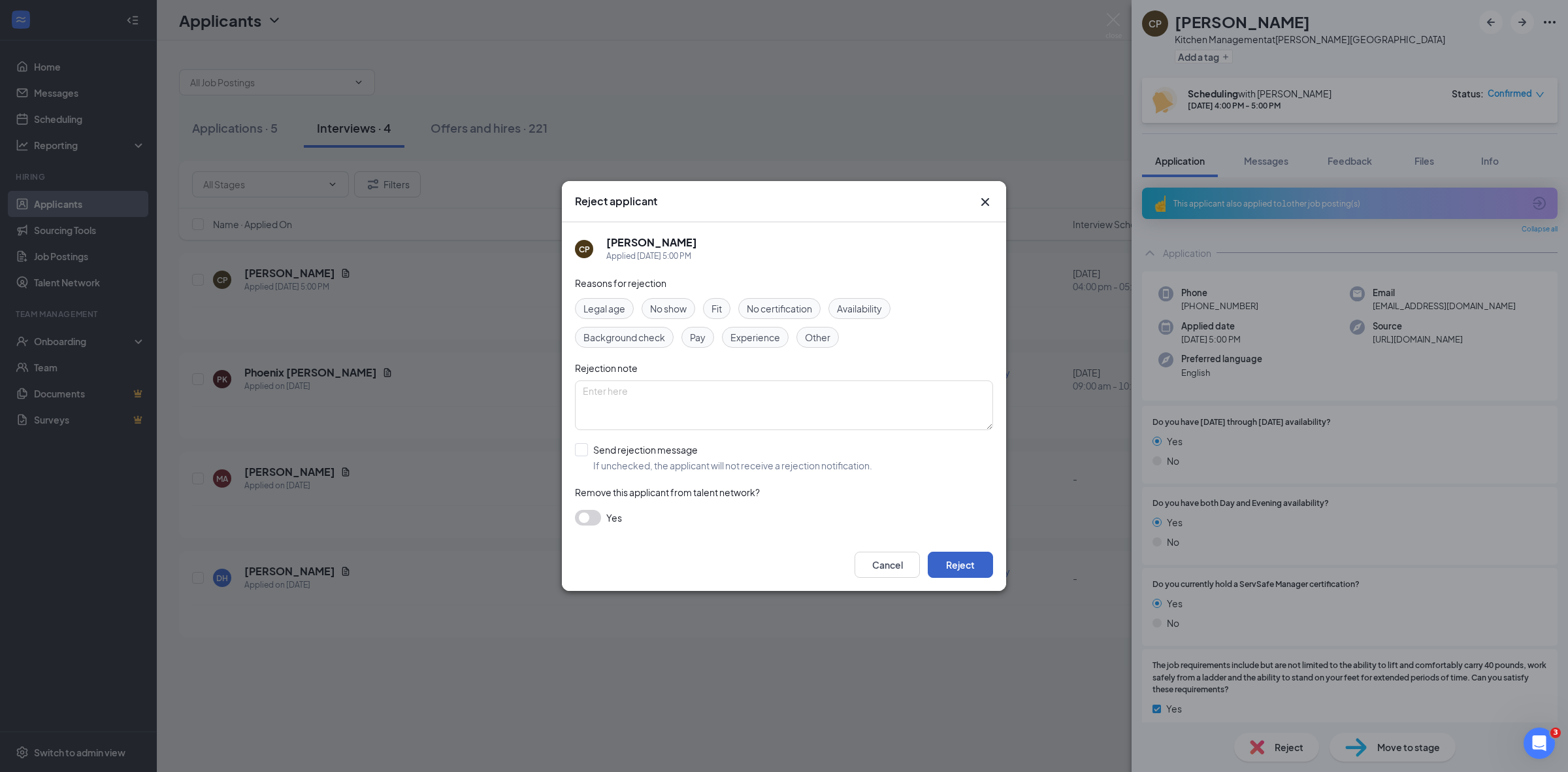
click at [964, 566] on button "Reject" at bounding box center [960, 565] width 65 height 26
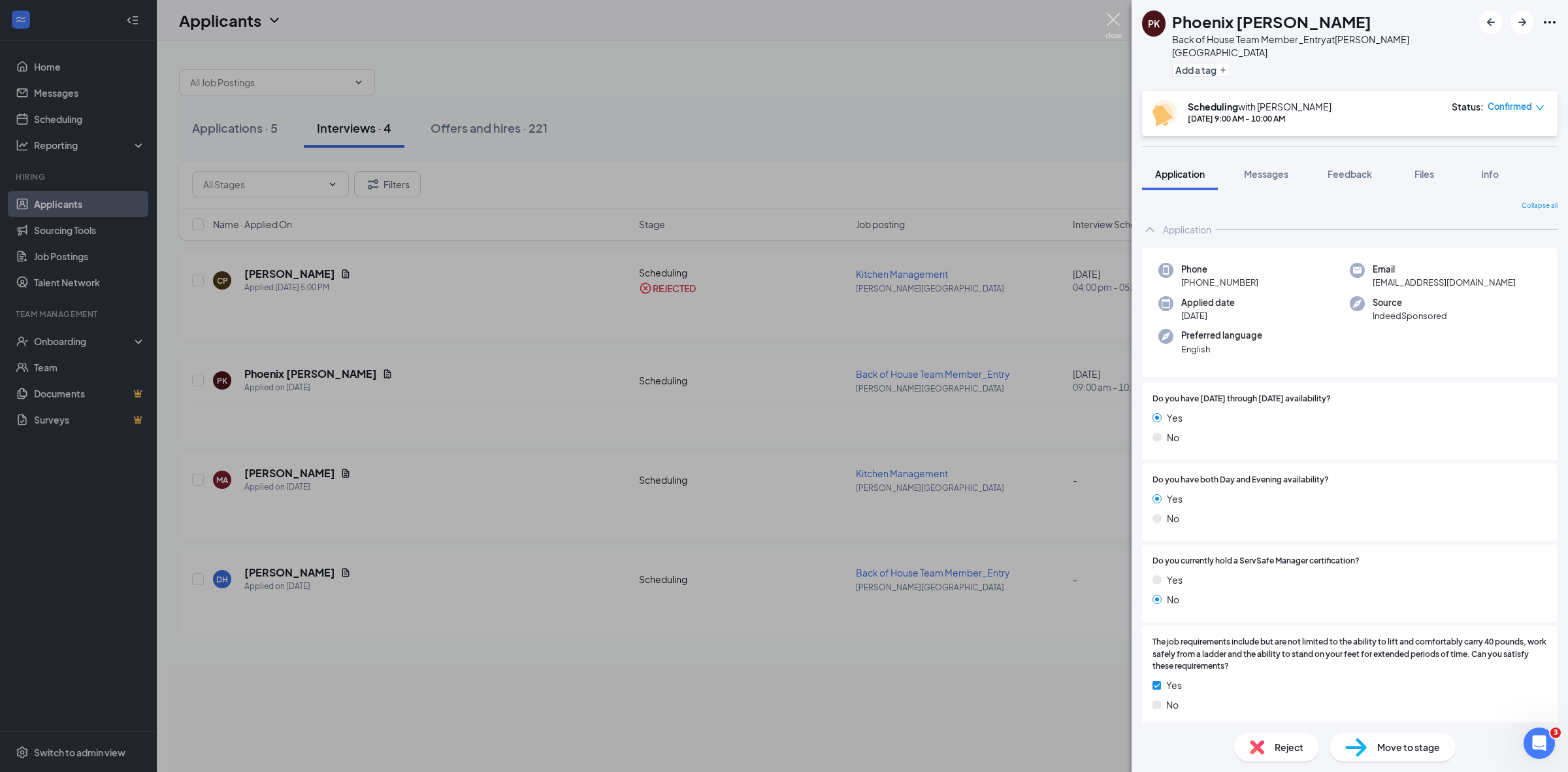
click at [1115, 17] on img at bounding box center [1114, 26] width 16 height 26
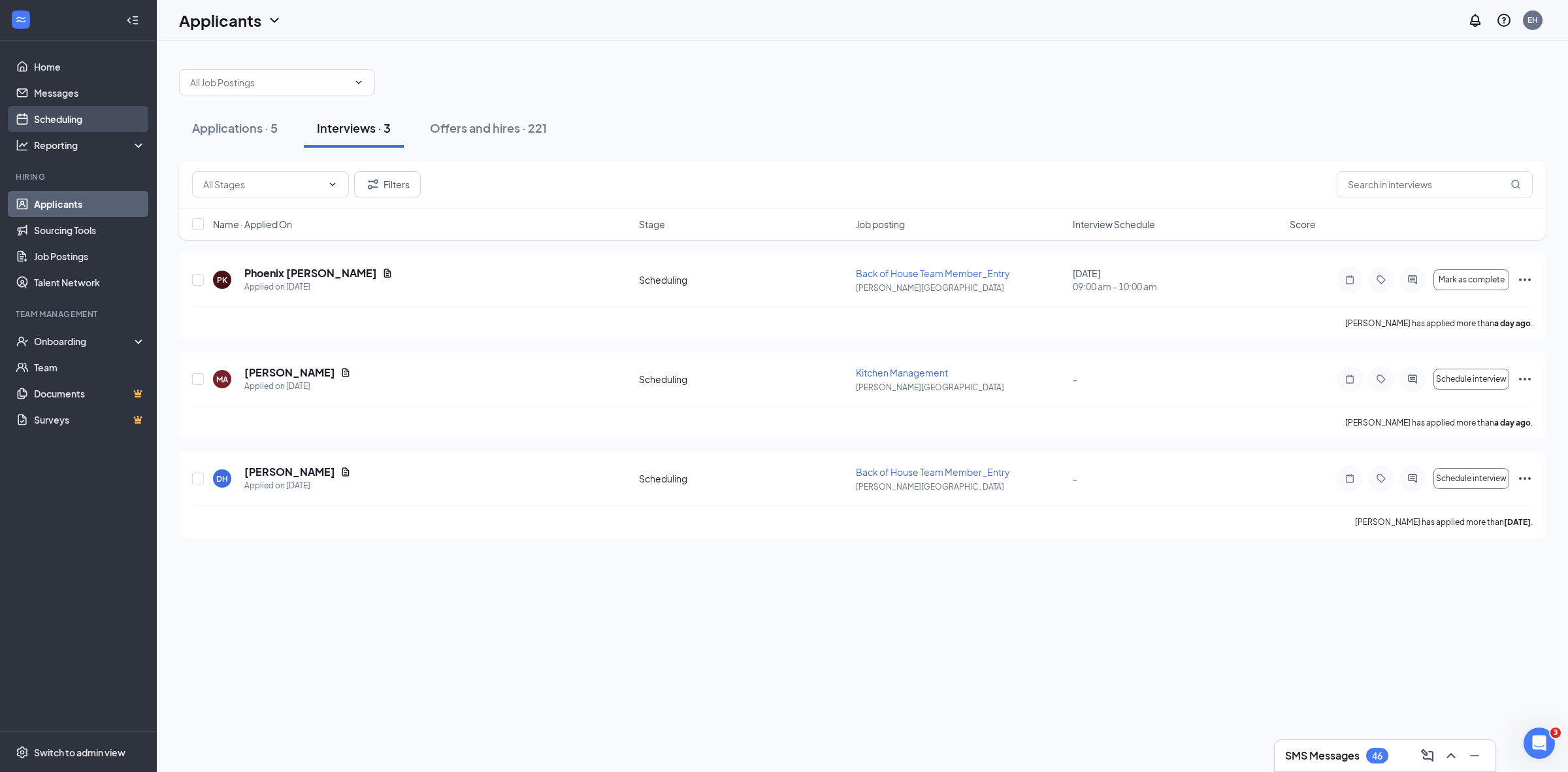
click at [65, 122] on link "Scheduling" at bounding box center [89, 119] width 112 height 26
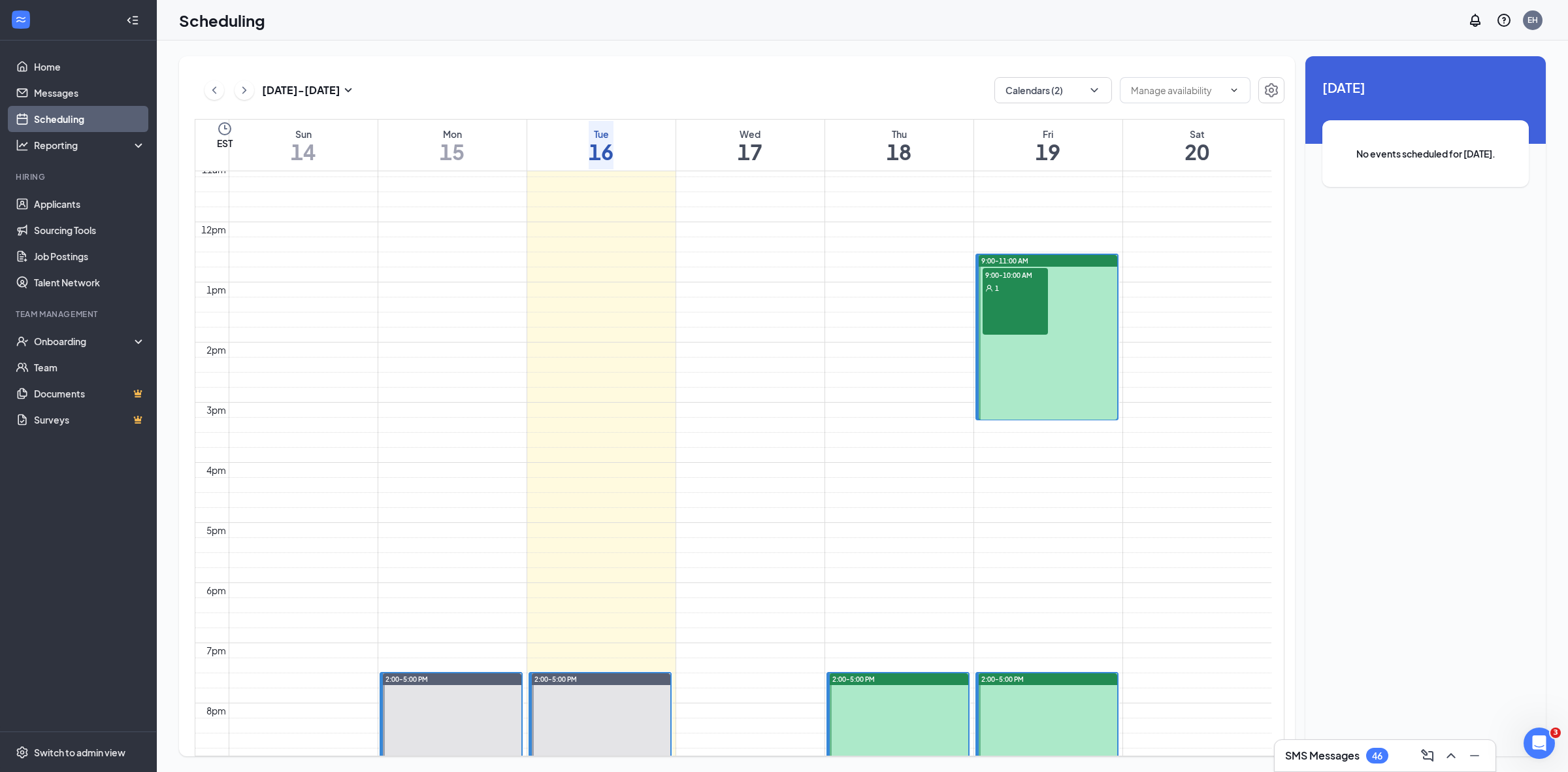
scroll to position [561, 0]
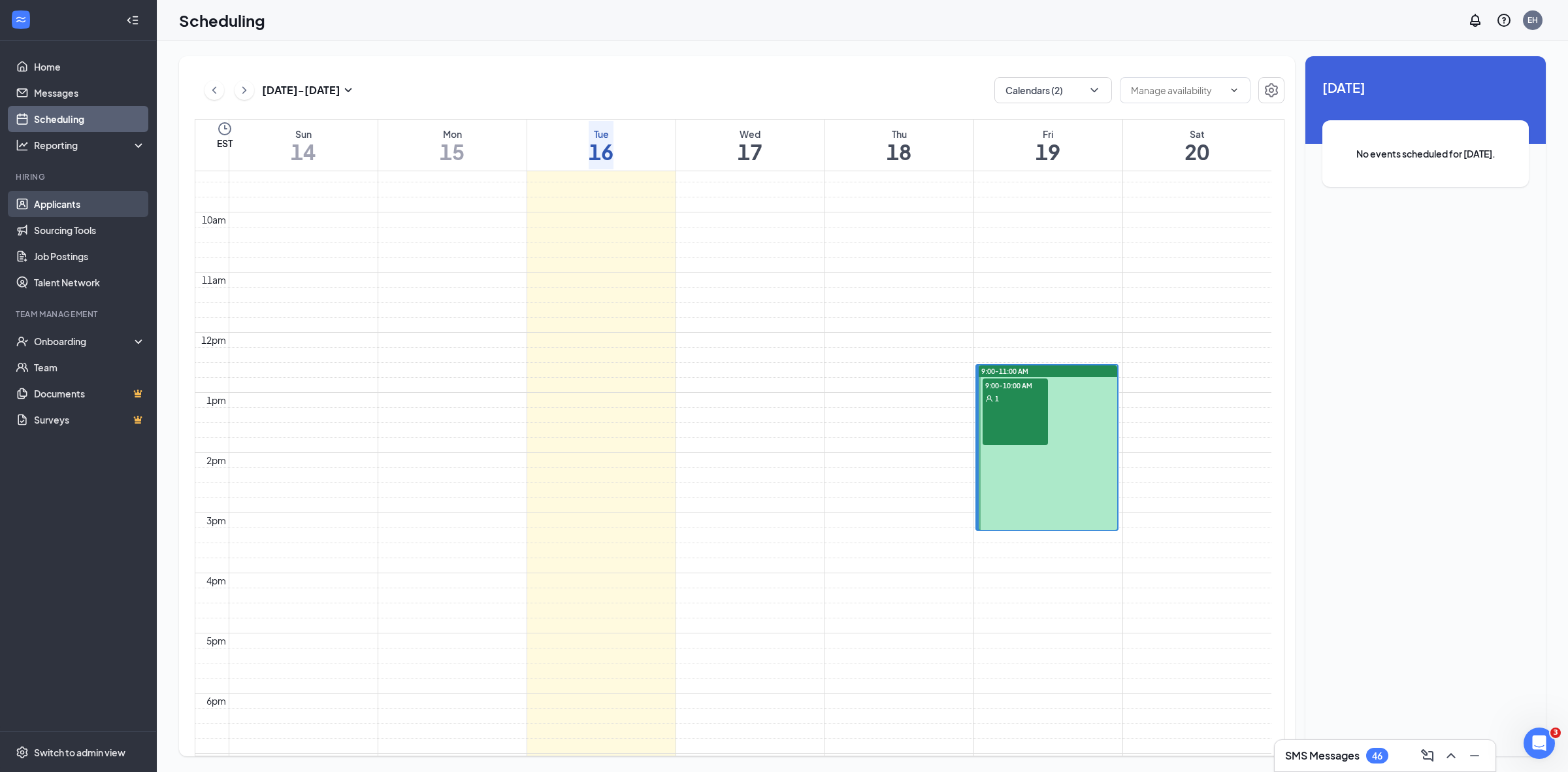
click at [61, 207] on link "Applicants" at bounding box center [89, 204] width 112 height 26
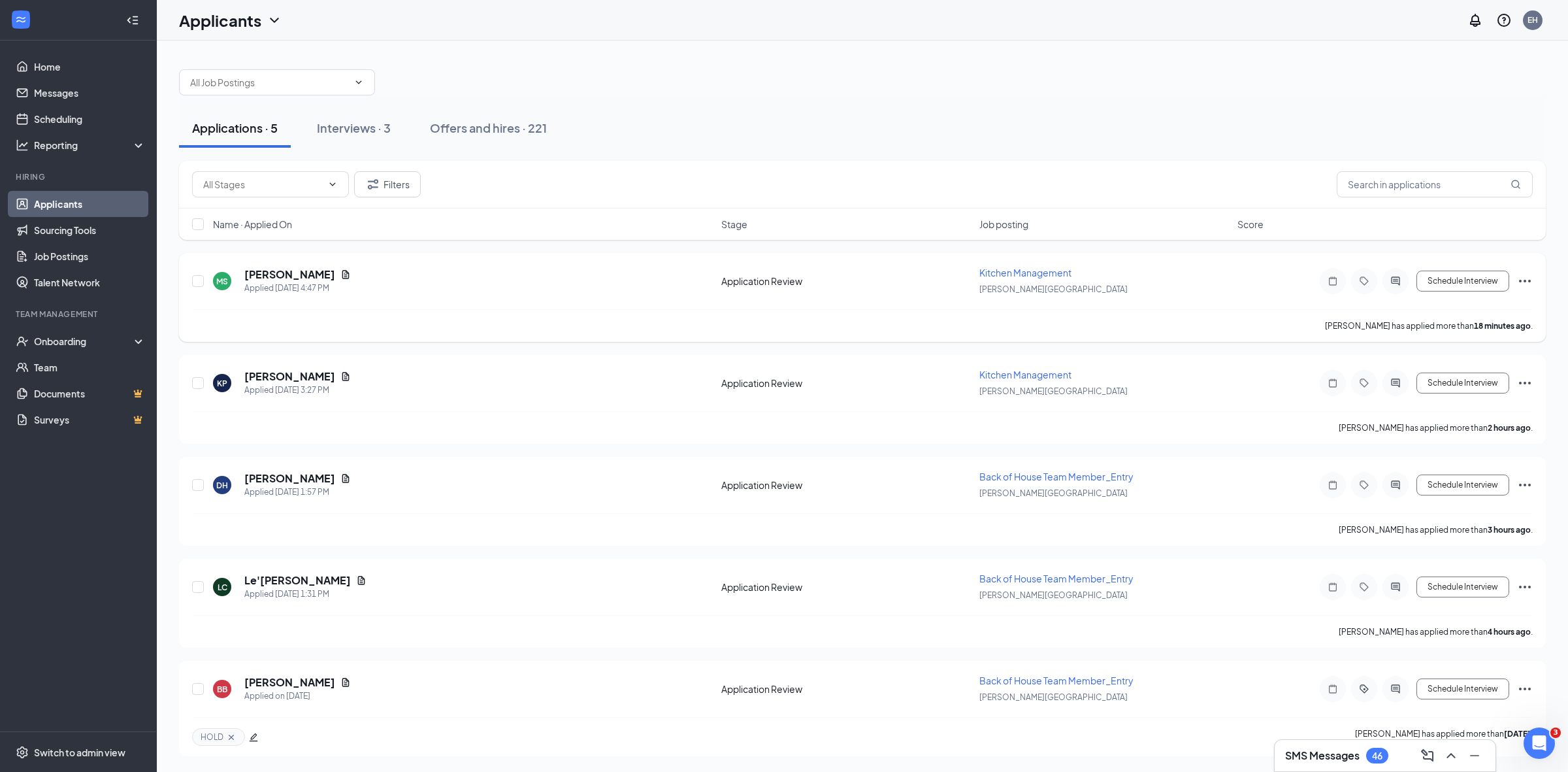
click at [1014, 272] on span "Kitchen Management" at bounding box center [1025, 273] width 92 height 12
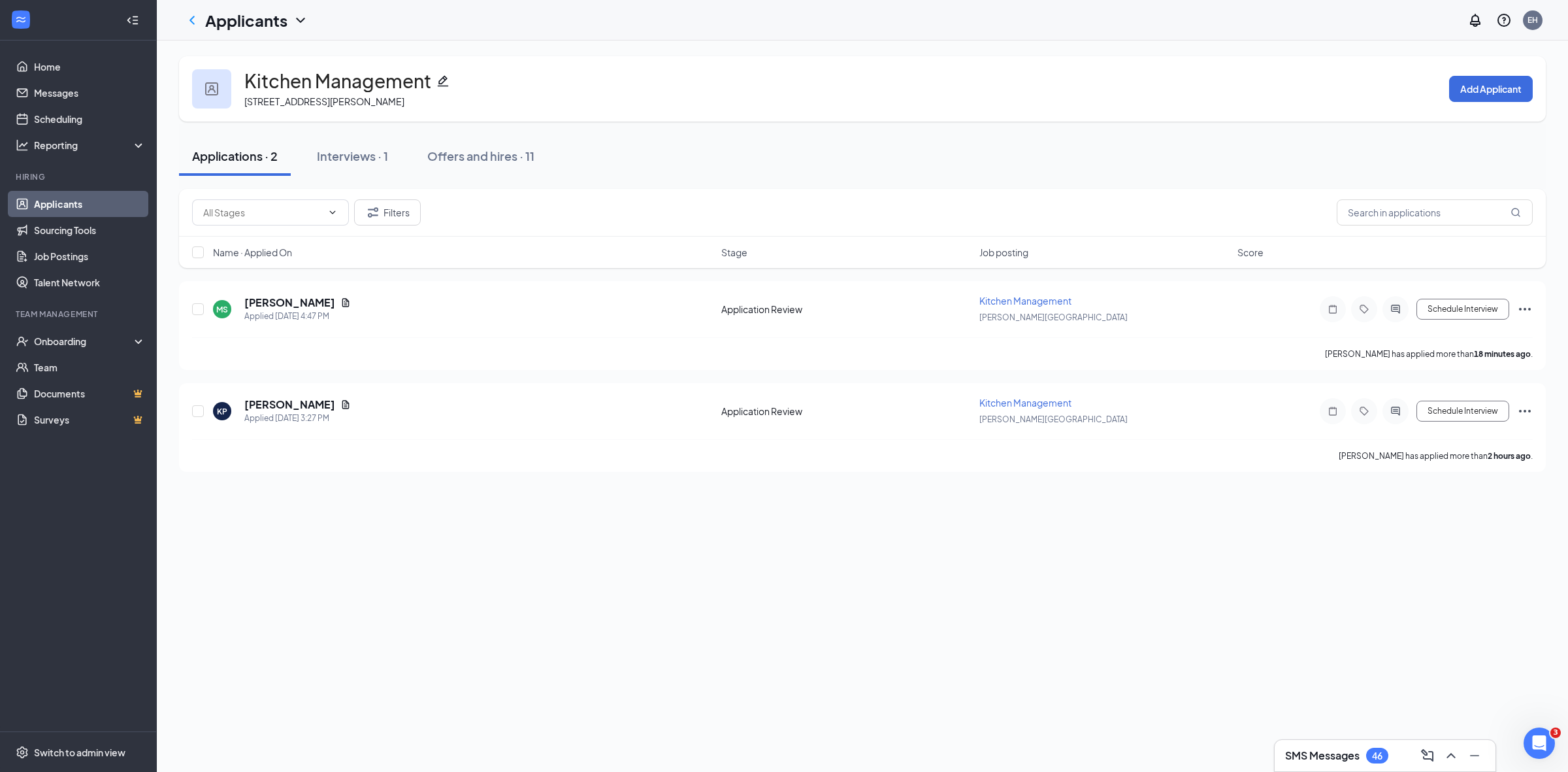
click at [246, 157] on div "Applications · 2" at bounding box center [235, 156] width 86 height 16
click at [56, 203] on link "Applicants" at bounding box center [89, 204] width 112 height 26
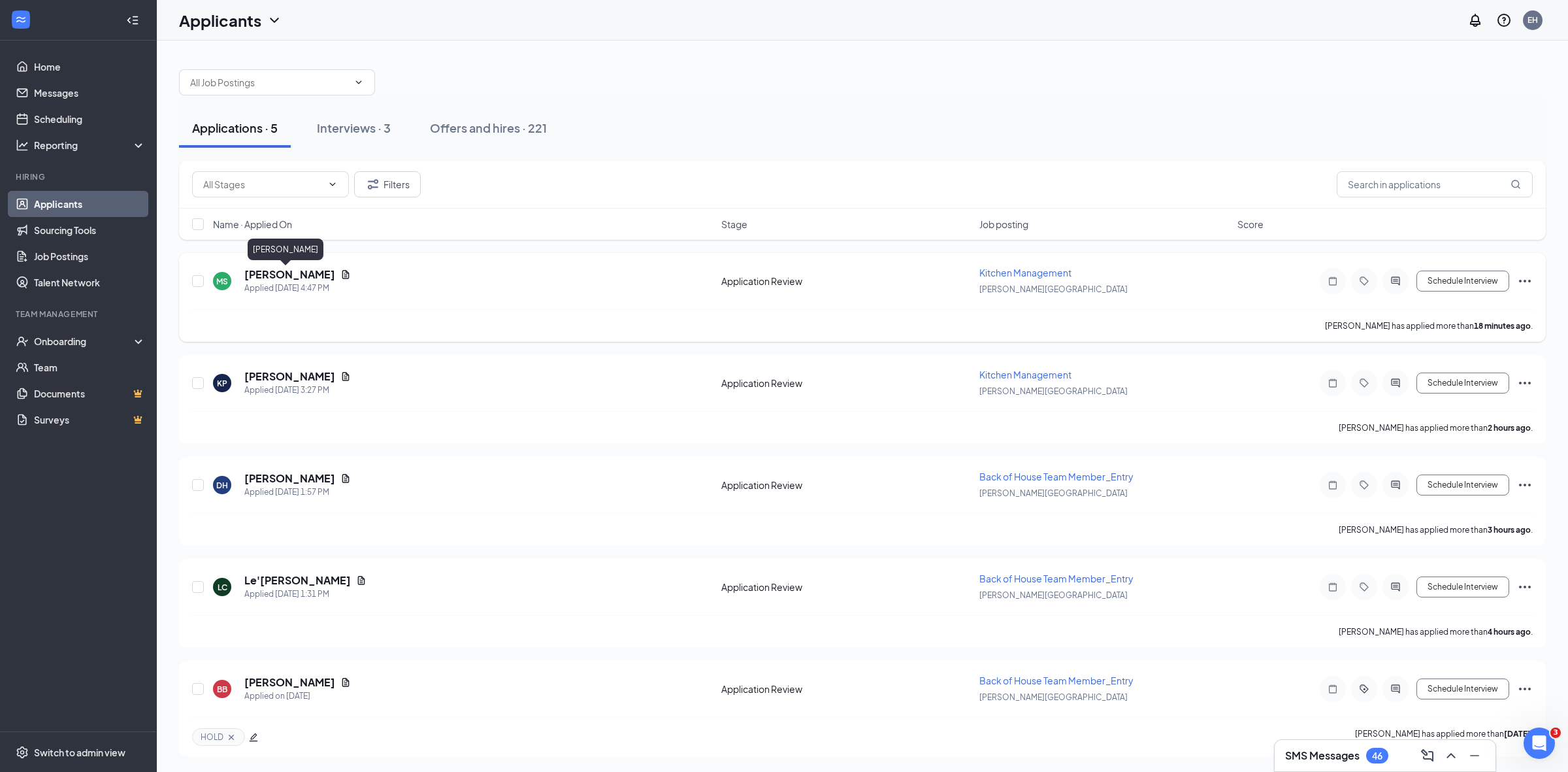
click at [279, 274] on h5 "[PERSON_NAME]" at bounding box center [290, 274] width 91 height 15
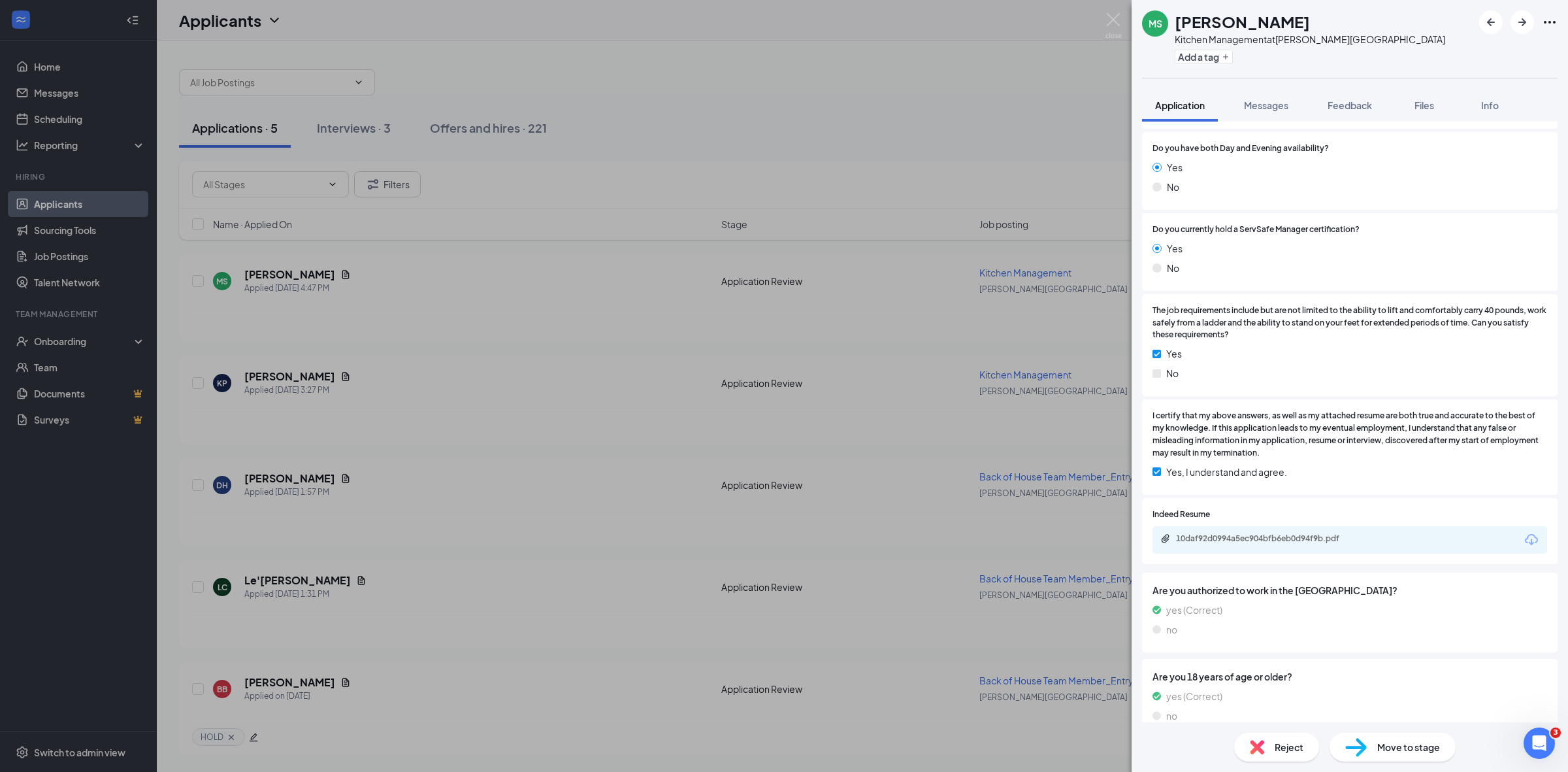
scroll to position [282, 0]
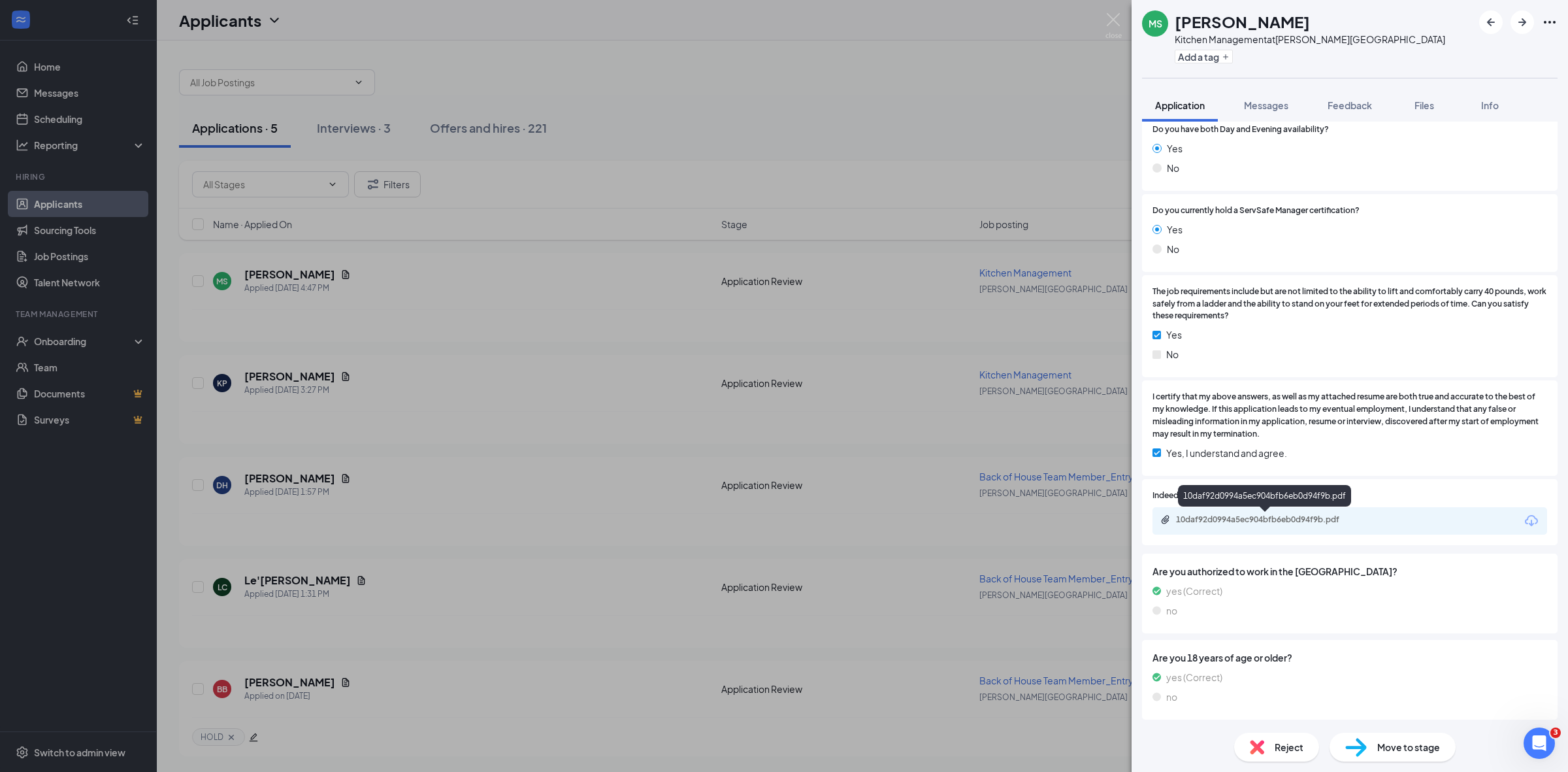
click at [1271, 521] on div "10daf92d0994a5ec904bfb6eb0d94f9b.pdf" at bounding box center [1267, 520] width 183 height 10
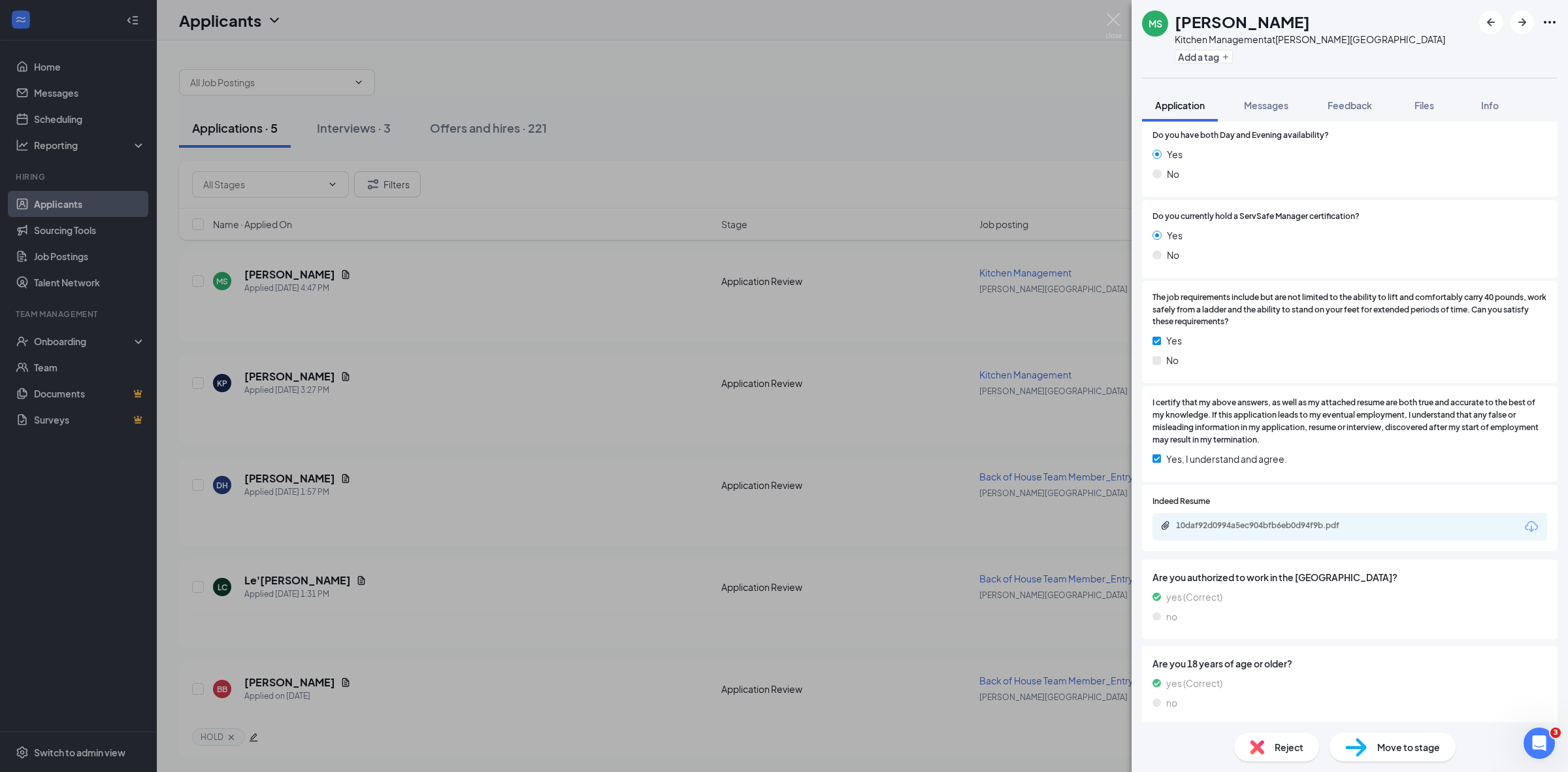
click at [1297, 747] on span "Reject" at bounding box center [1289, 747] width 29 height 15
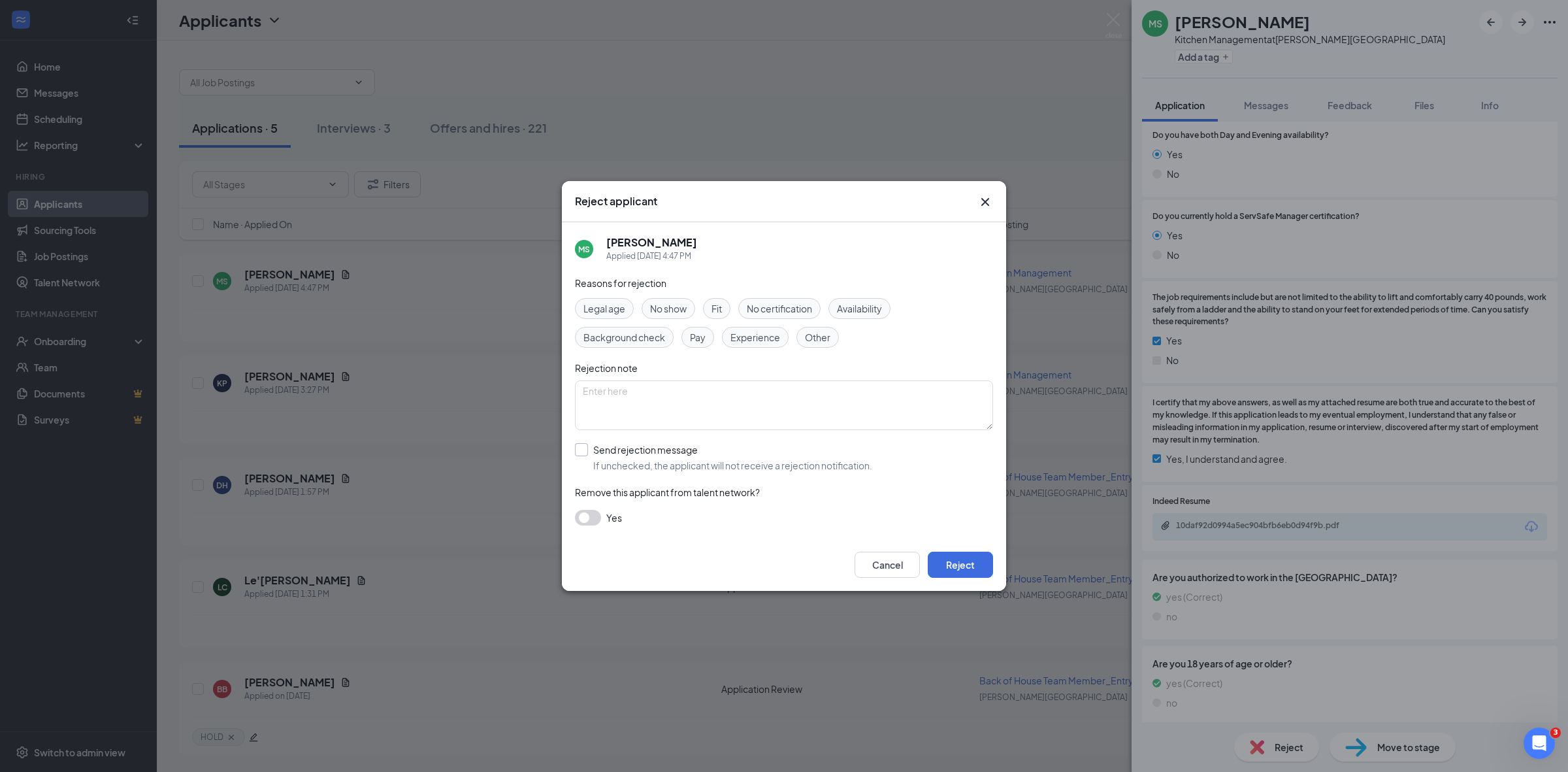
click at [582, 449] on input "Send rejection message If unchecked, the applicant will not receive a rejection…" at bounding box center [723, 457] width 298 height 29
checkbox input "true"
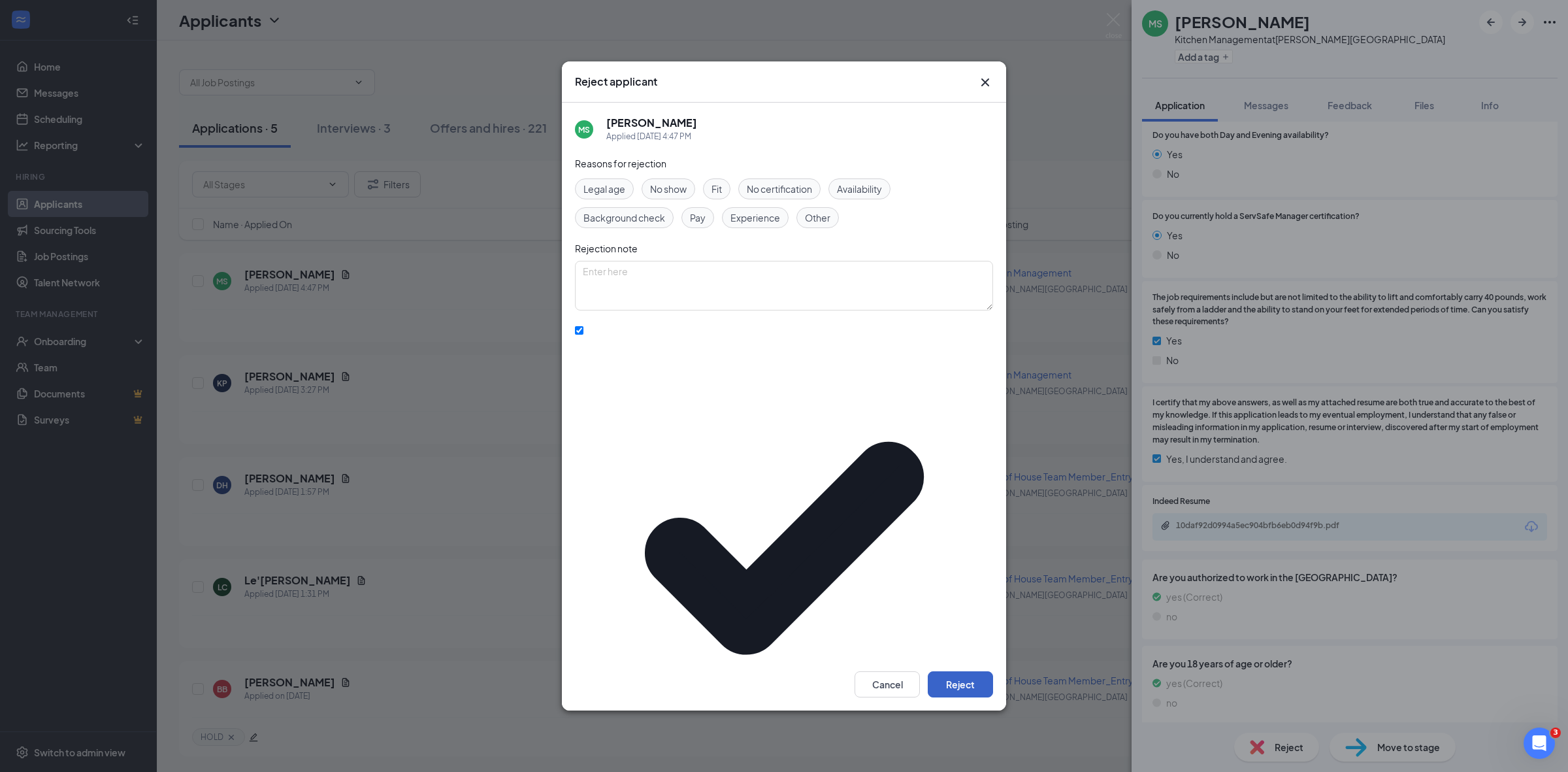
click at [967, 672] on button "Reject" at bounding box center [960, 685] width 65 height 26
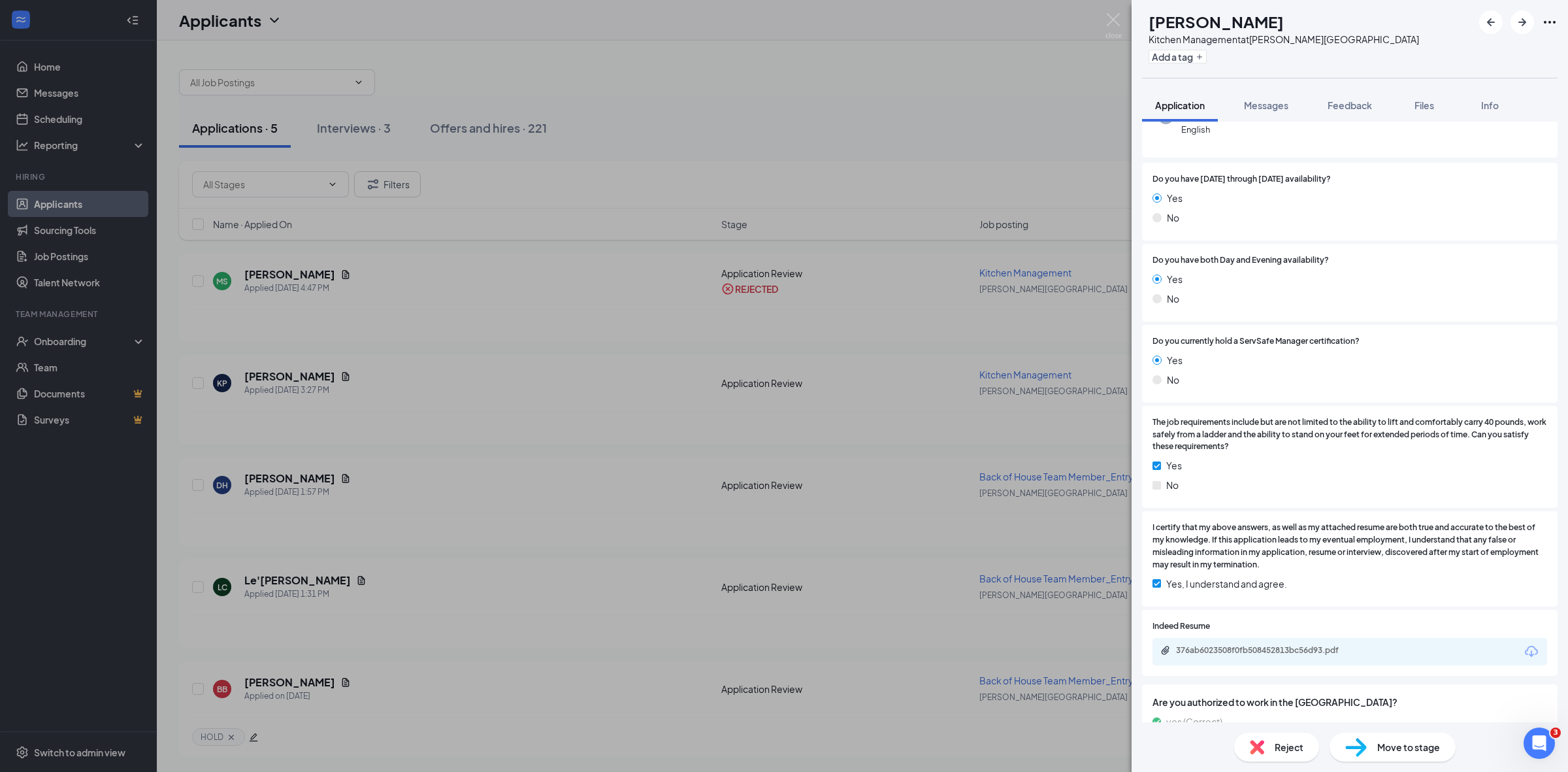
scroll to position [282, 0]
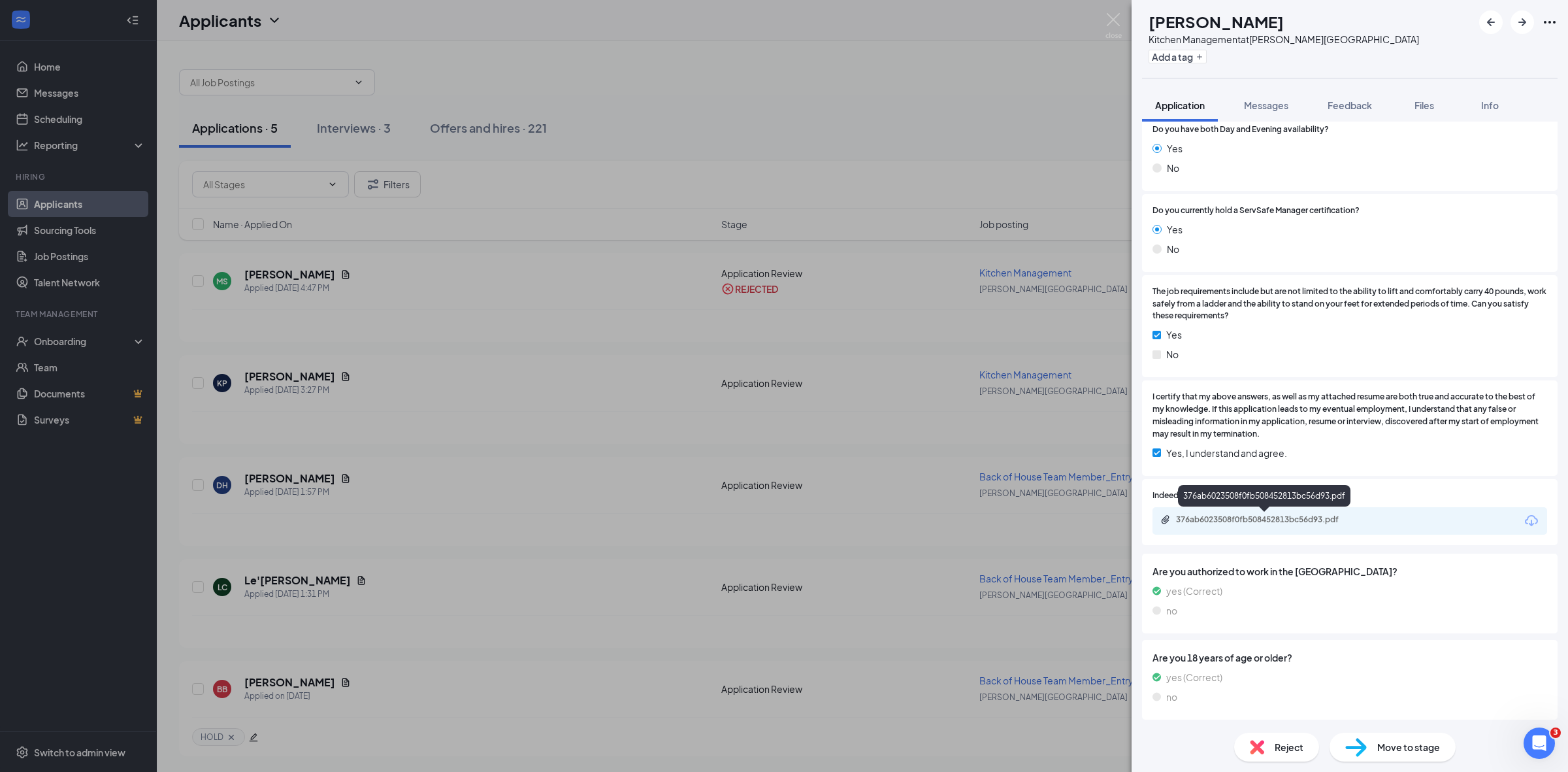
click at [1255, 514] on div "376ab6023508f0fb508452813bc56d93.pdf" at bounding box center [1267, 520] width 183 height 10
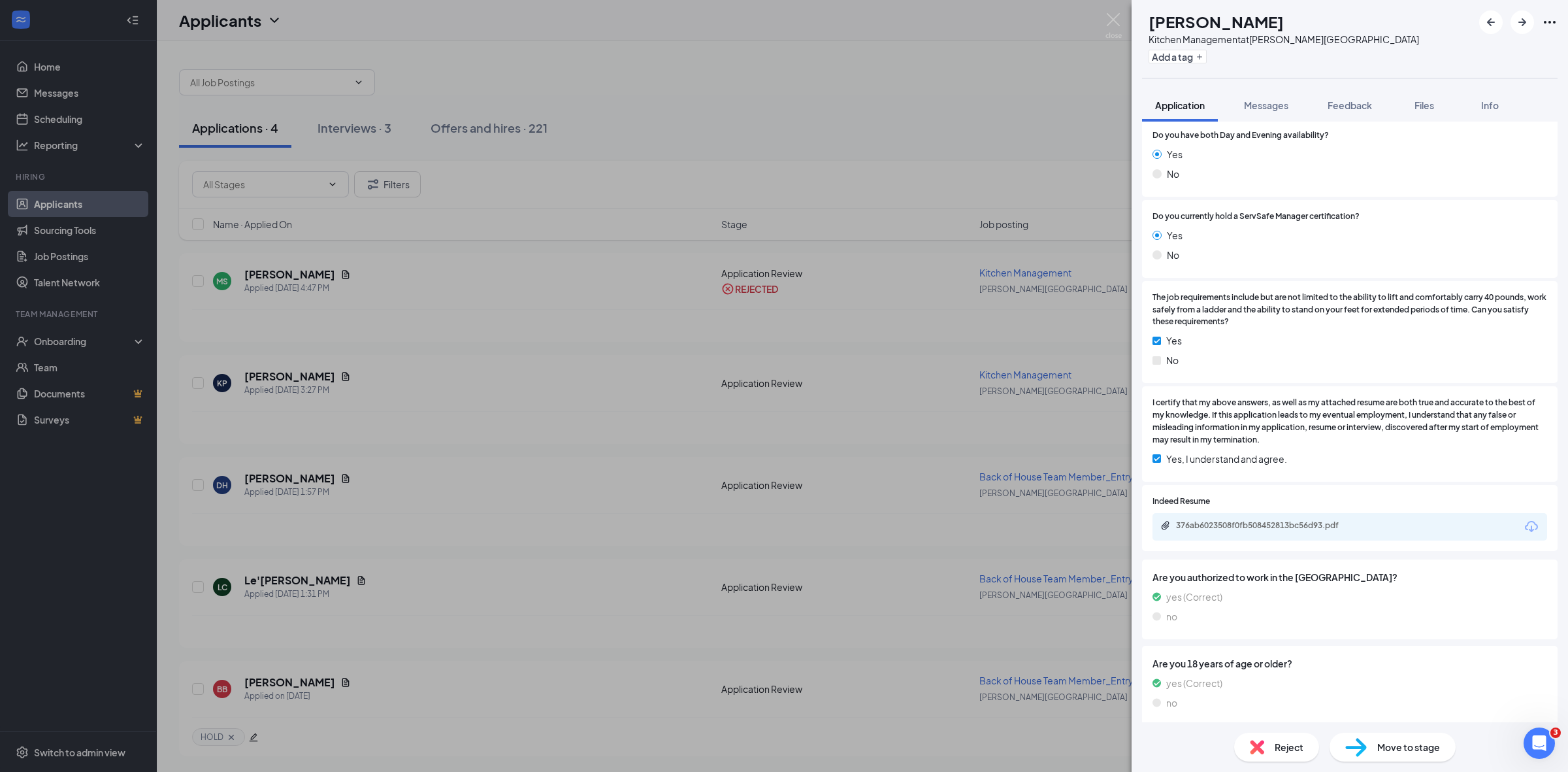
click at [1288, 749] on span "Reject" at bounding box center [1289, 747] width 29 height 15
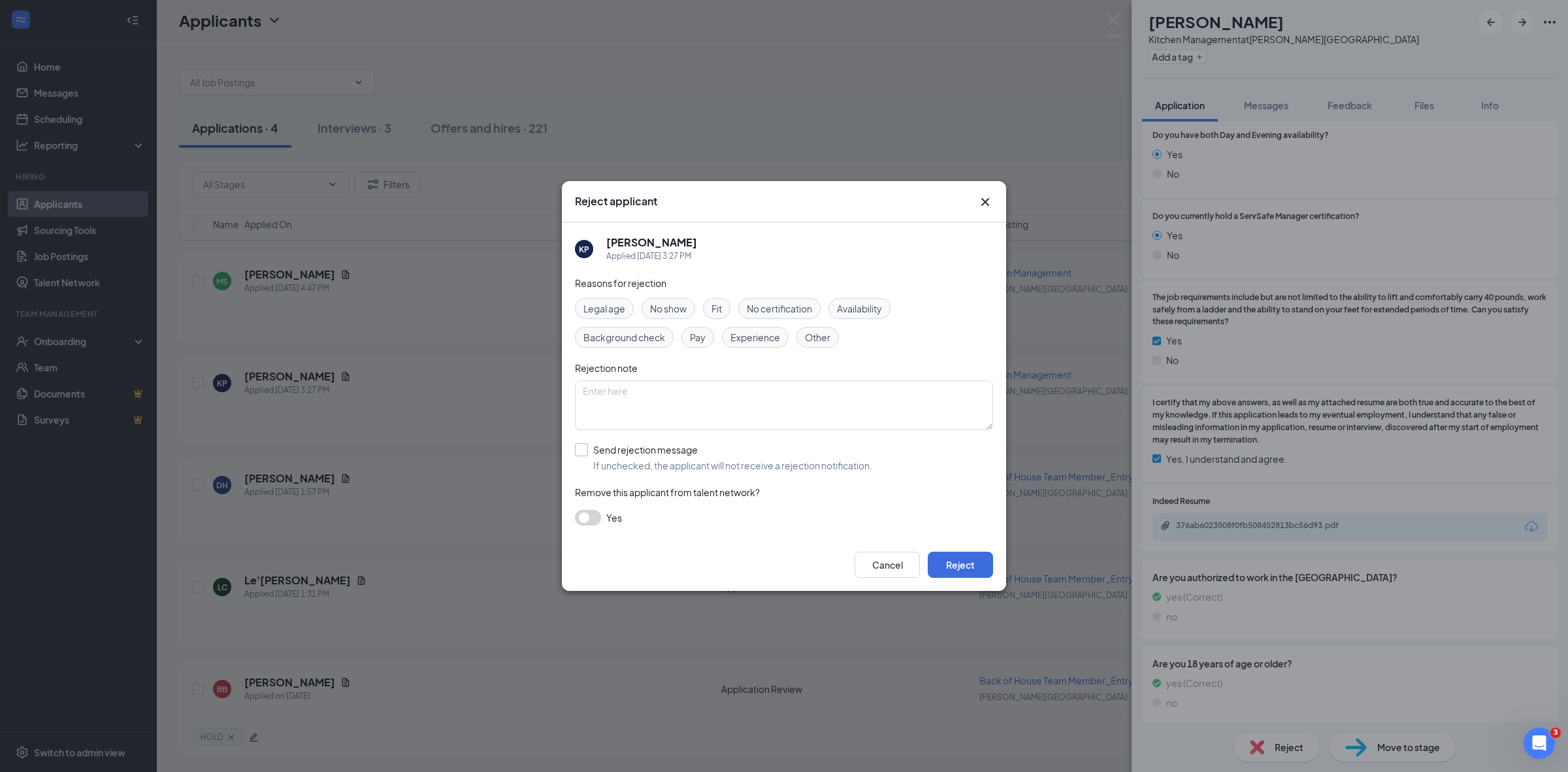
click at [583, 449] on input "Send rejection message If unchecked, the applicant will not receive a rejection…" at bounding box center [723, 457] width 298 height 29
checkbox input "true"
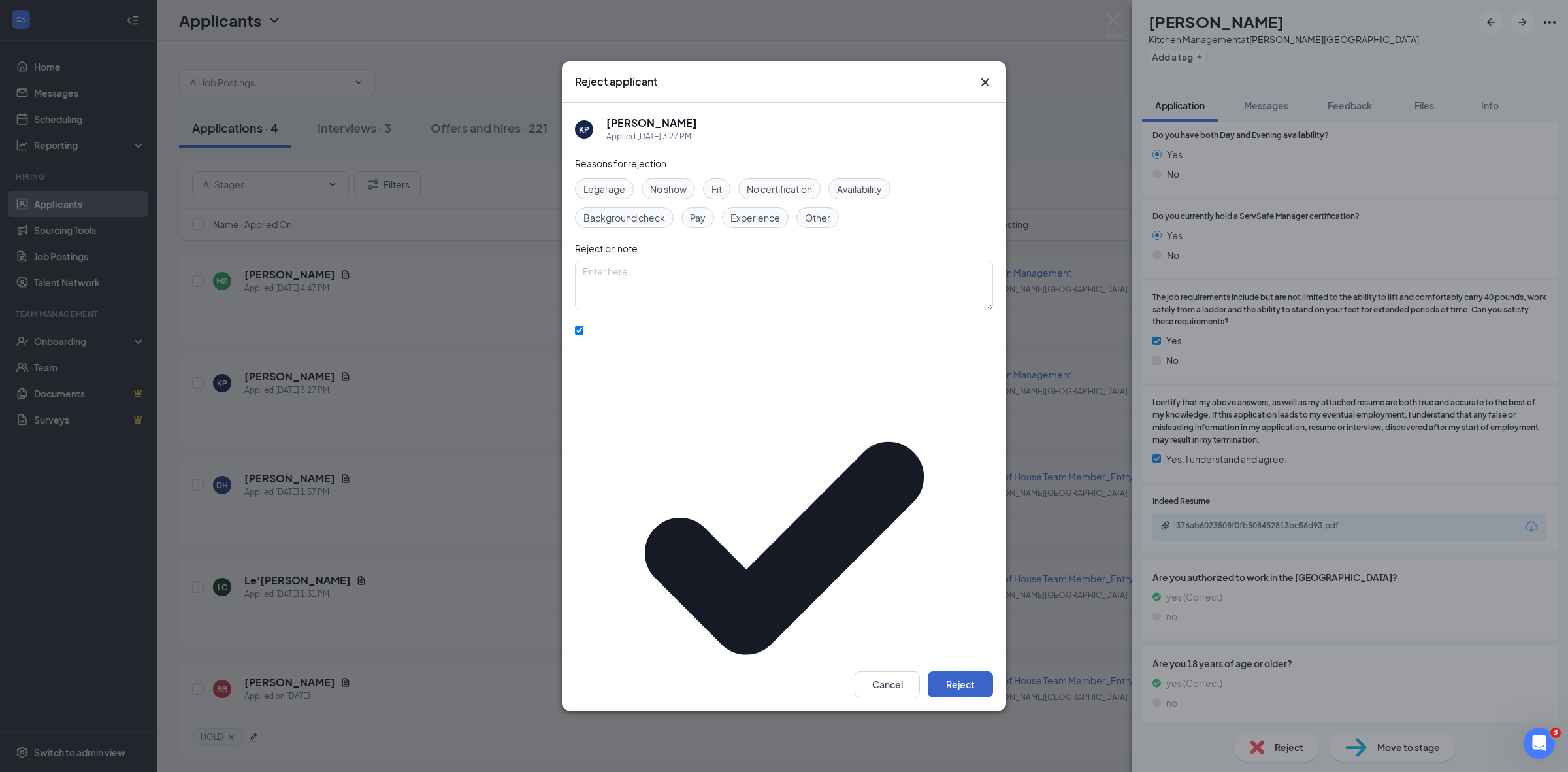
click at [976, 672] on button "Reject" at bounding box center [960, 685] width 65 height 26
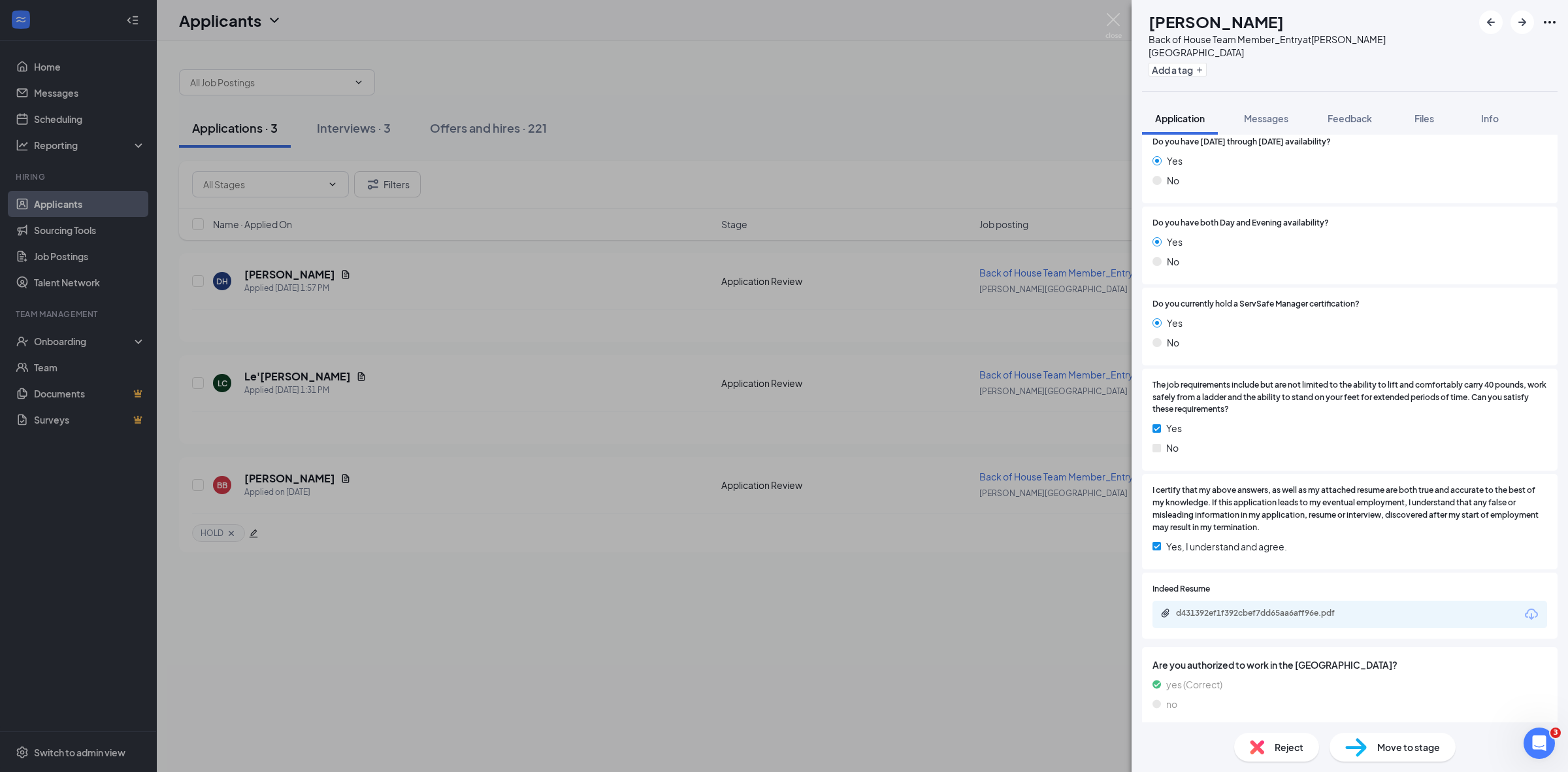
scroll to position [245, 0]
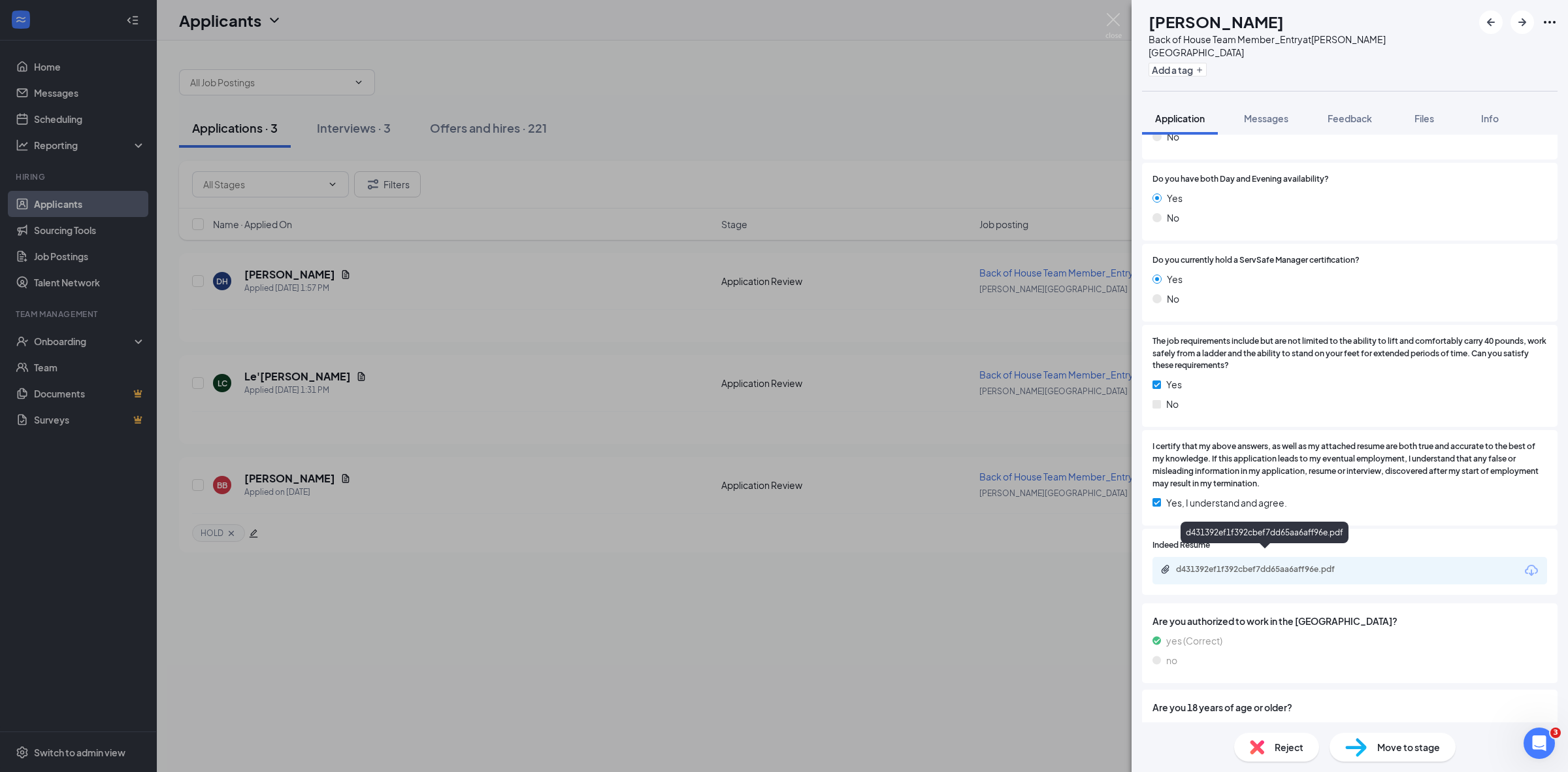
click at [1259, 564] on div "d431392ef1f392cbef7dd65aa6aff96e.pdf" at bounding box center [1267, 569] width 183 height 10
click at [1291, 754] on span "Reject" at bounding box center [1289, 747] width 29 height 15
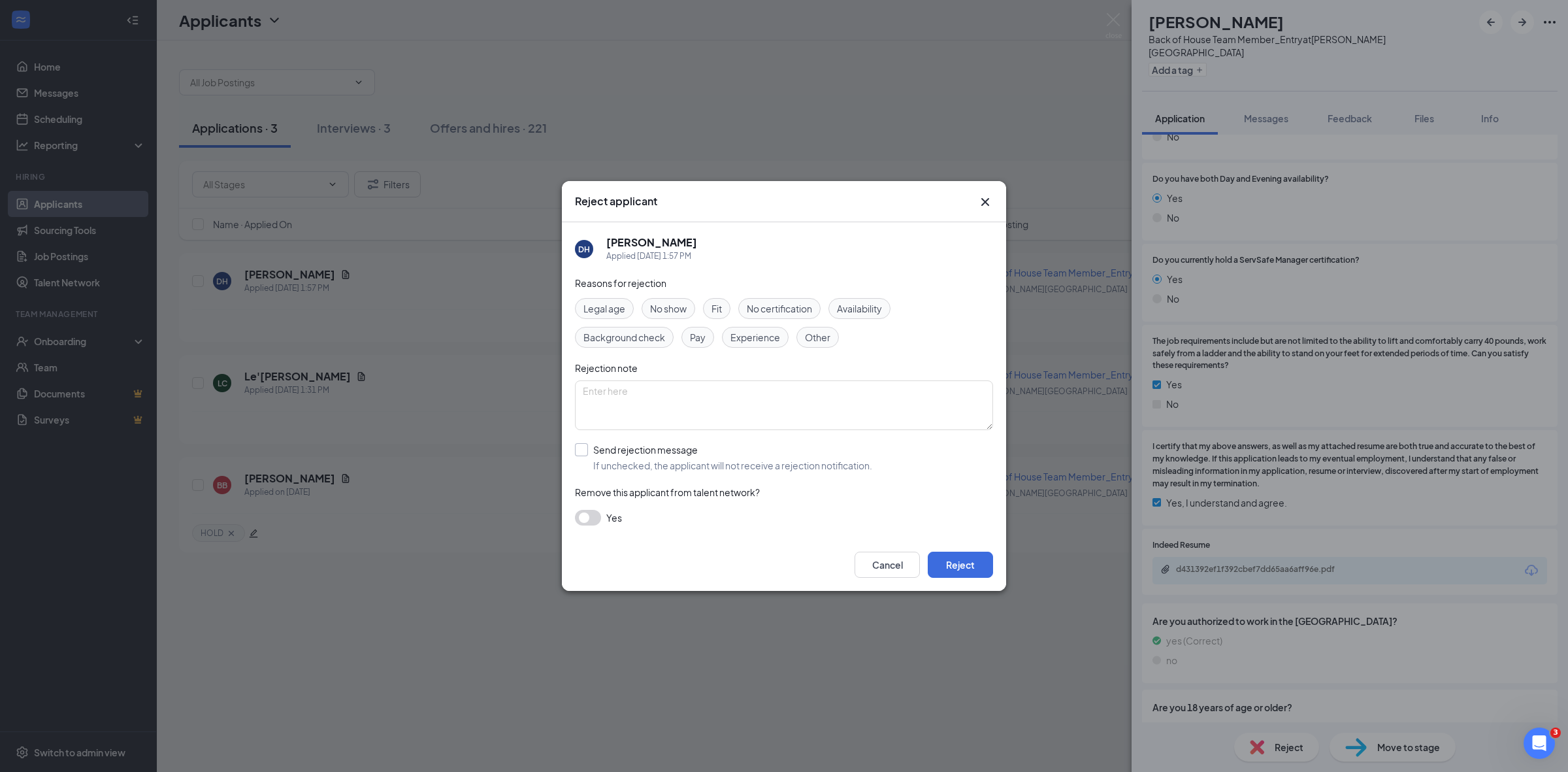
click at [579, 449] on input "Send rejection message If unchecked, the applicant will not receive a rejection…" at bounding box center [723, 457] width 298 height 29
checkbox input "true"
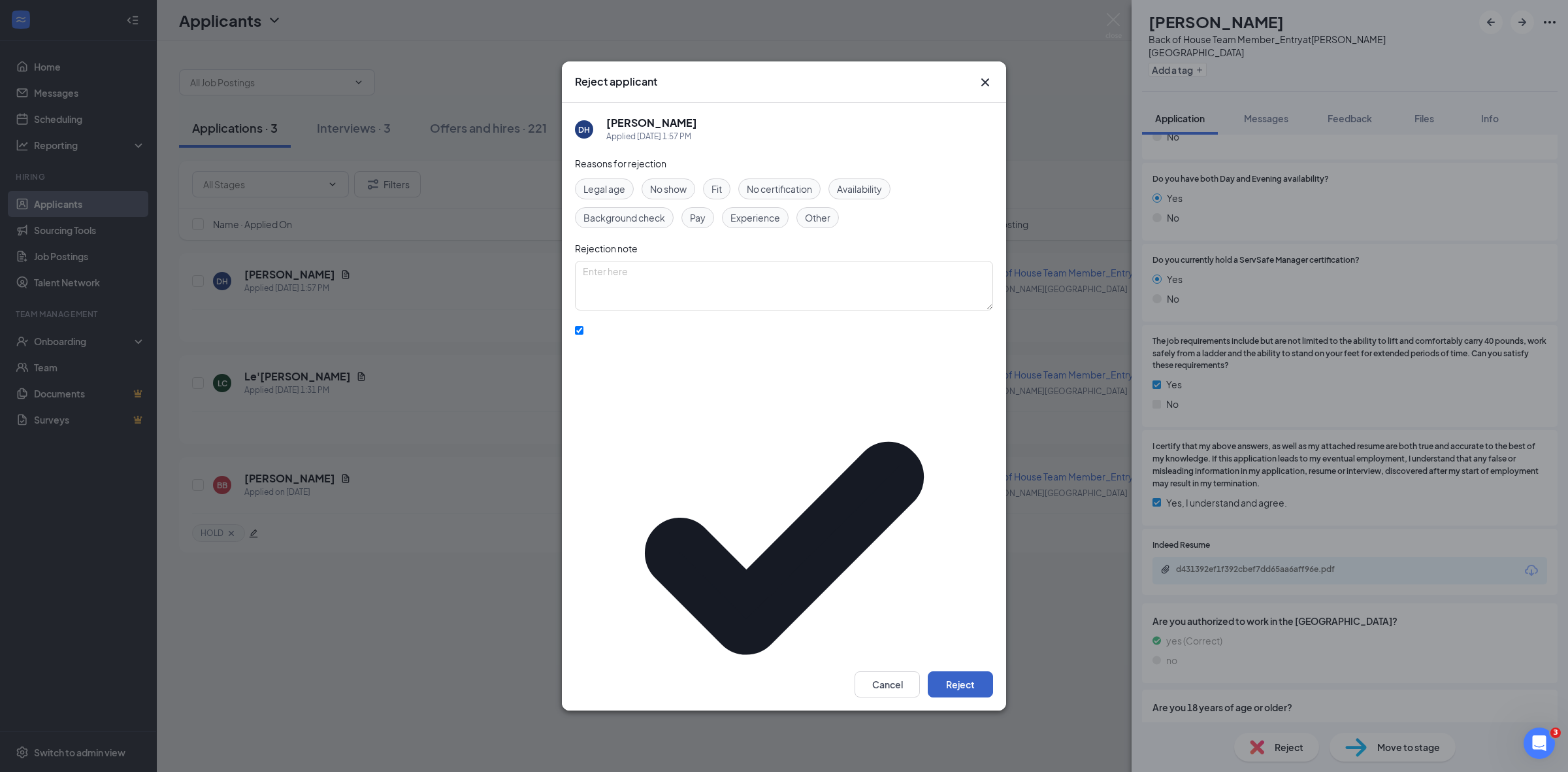
click at [965, 672] on button "Reject" at bounding box center [960, 685] width 65 height 26
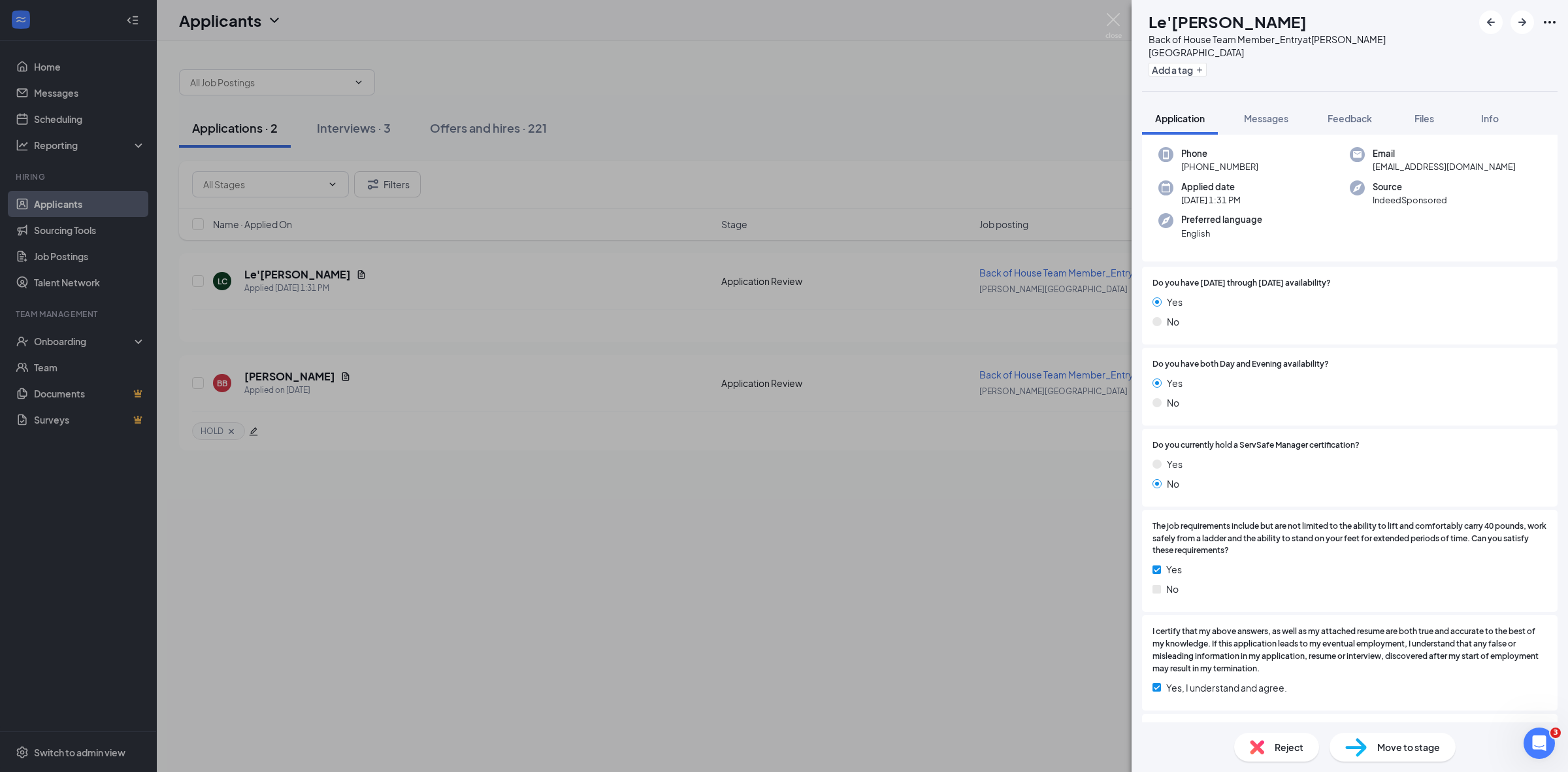
scroll to position [245, 0]
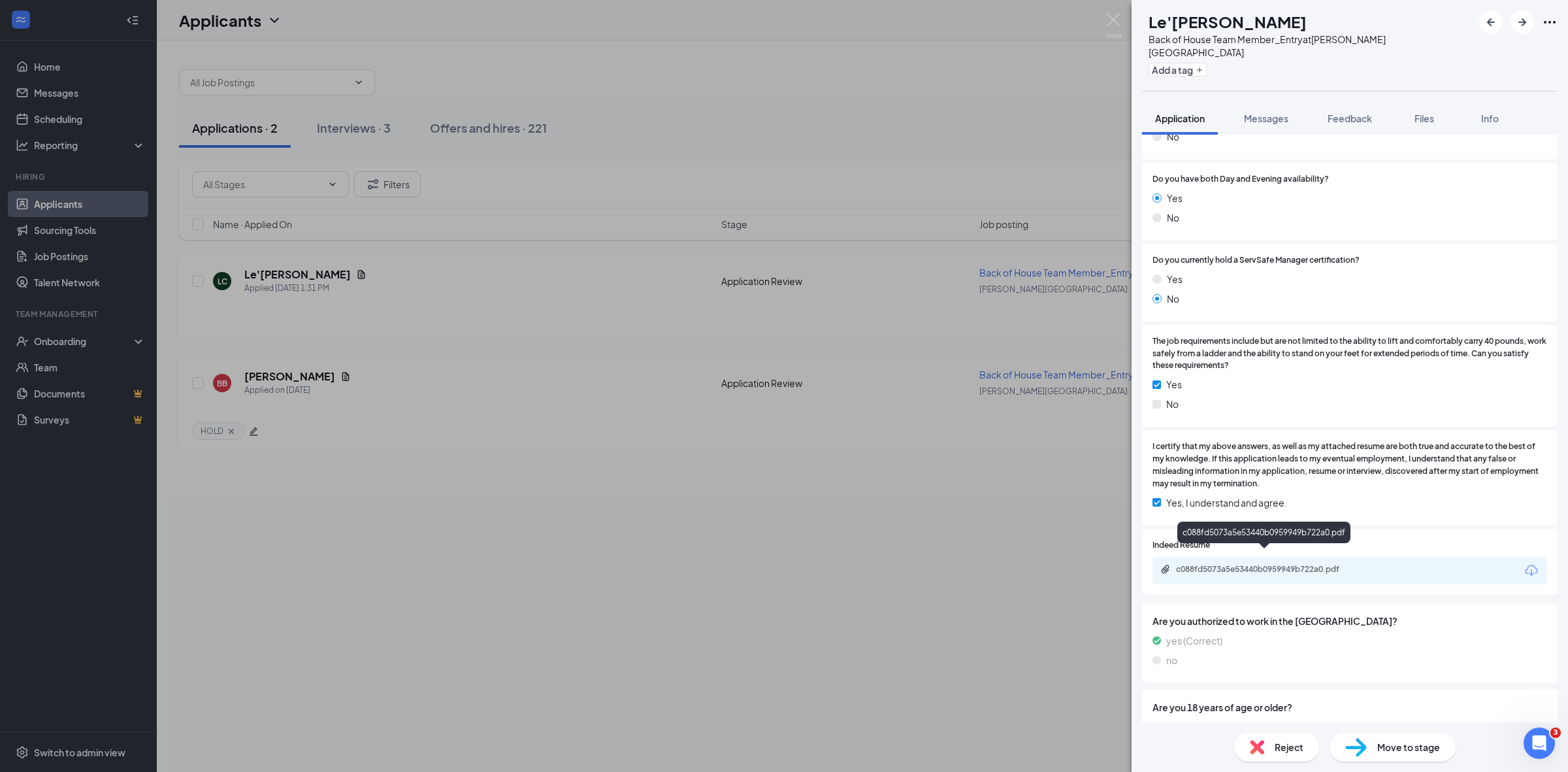
click at [1260, 564] on div "c088fd5073a5e53440b0959949b722a0.pdf" at bounding box center [1267, 569] width 183 height 10
click at [1291, 753] on span "Reject" at bounding box center [1289, 747] width 29 height 15
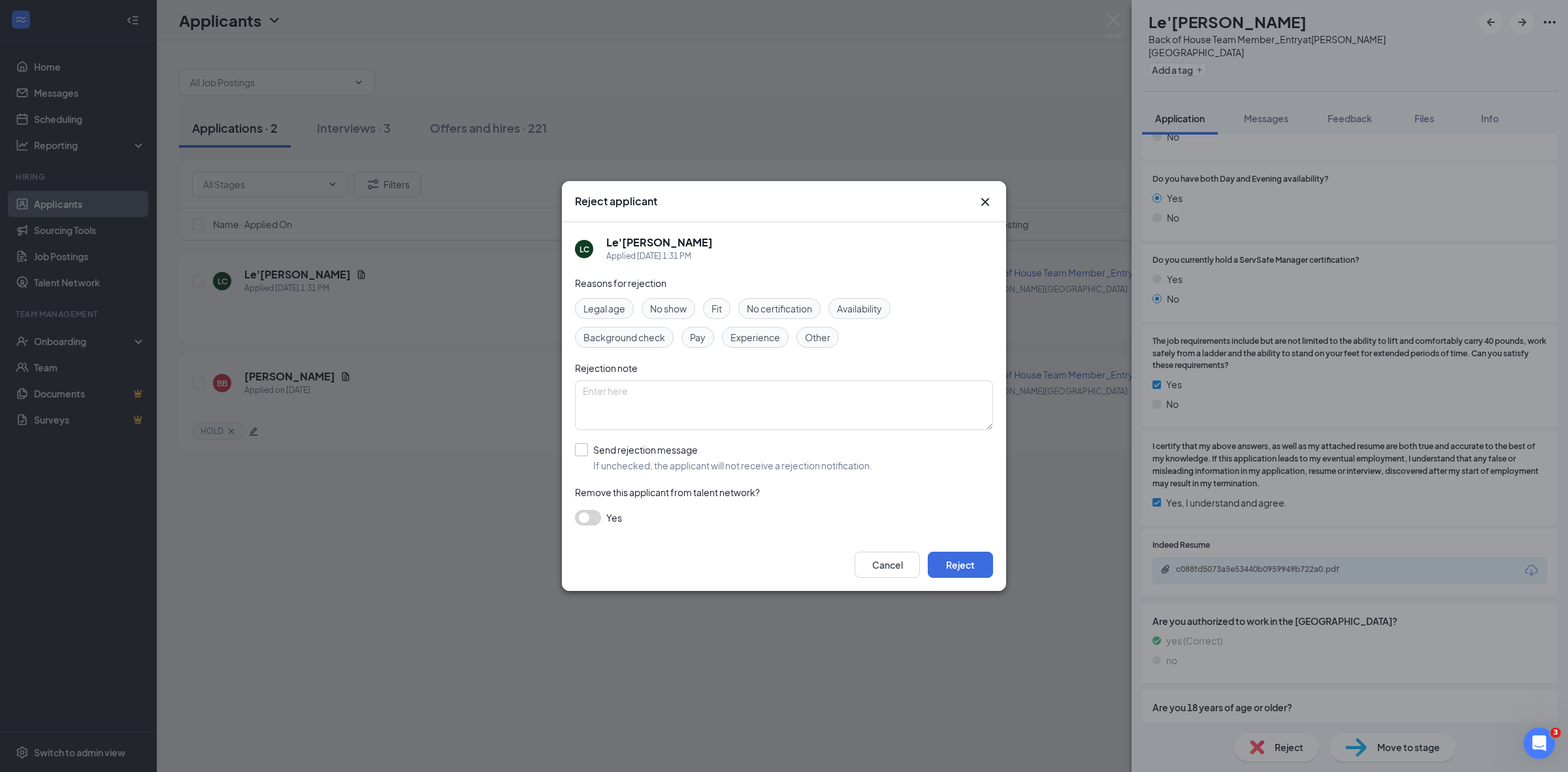
click at [586, 450] on input "Send rejection message If unchecked, the applicant will not receive a rejection…" at bounding box center [723, 457] width 298 height 29
checkbox input "true"
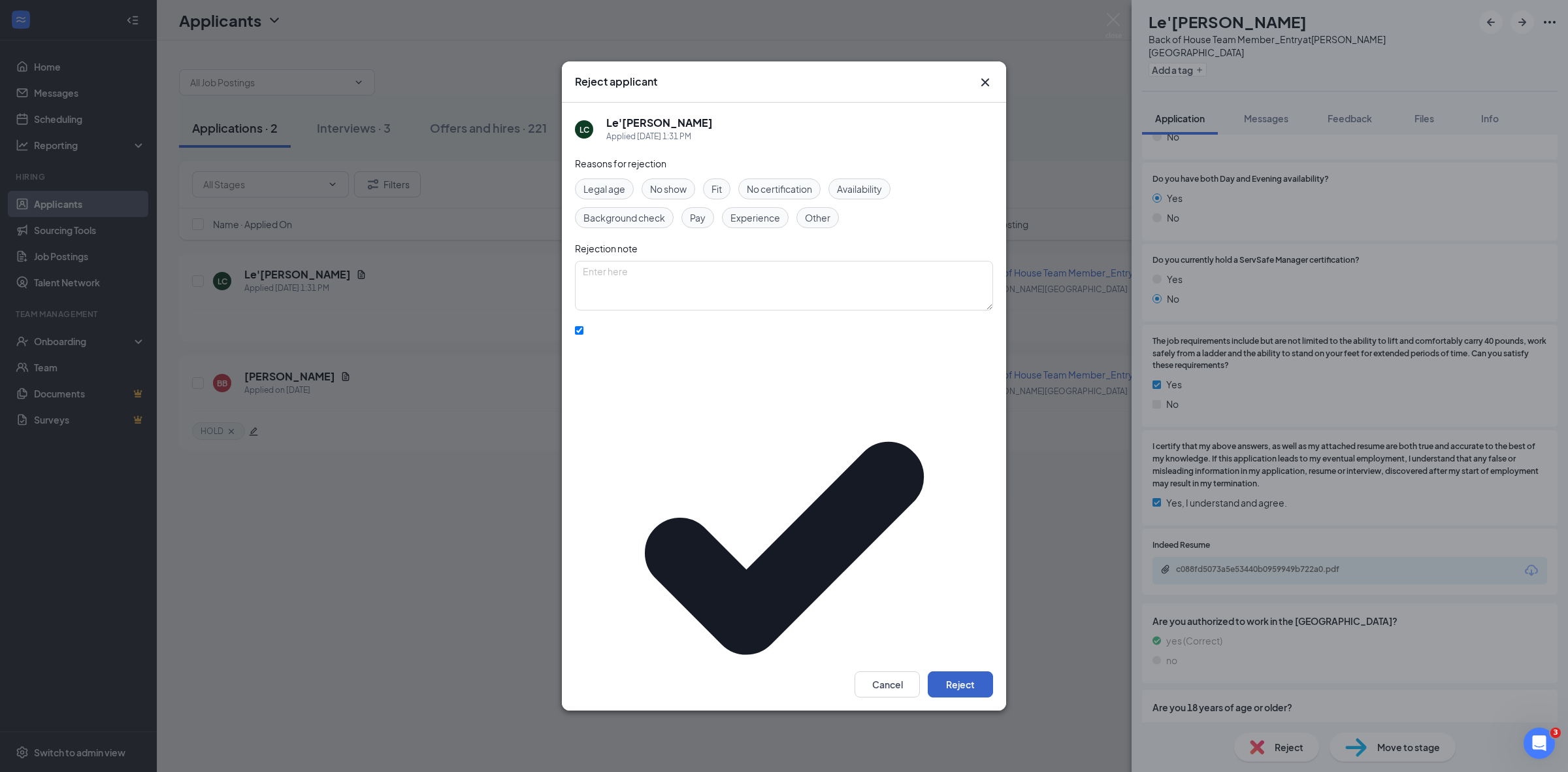
click at [972, 672] on button "Reject" at bounding box center [960, 685] width 65 height 26
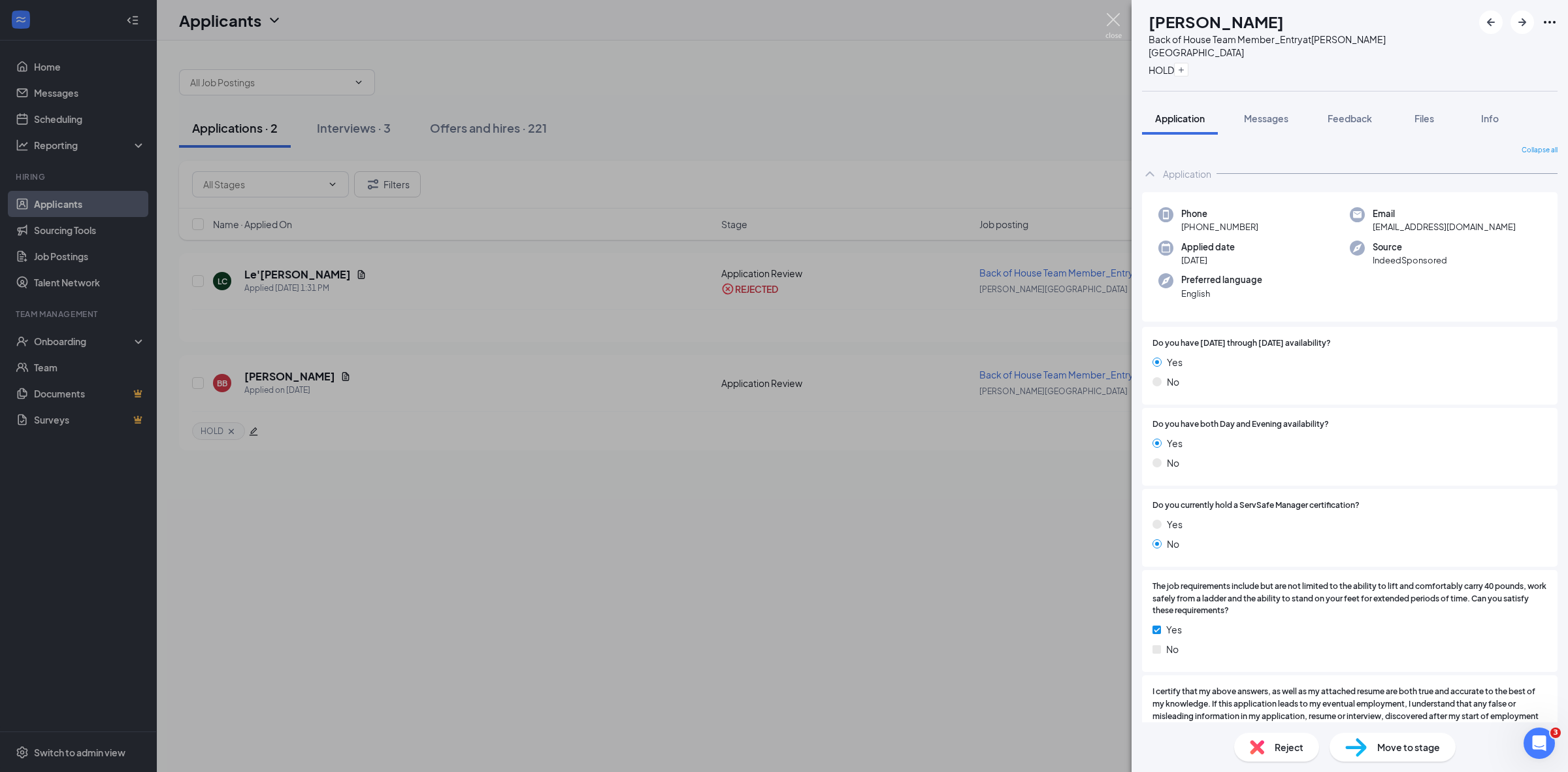
click at [1114, 15] on img at bounding box center [1114, 26] width 16 height 26
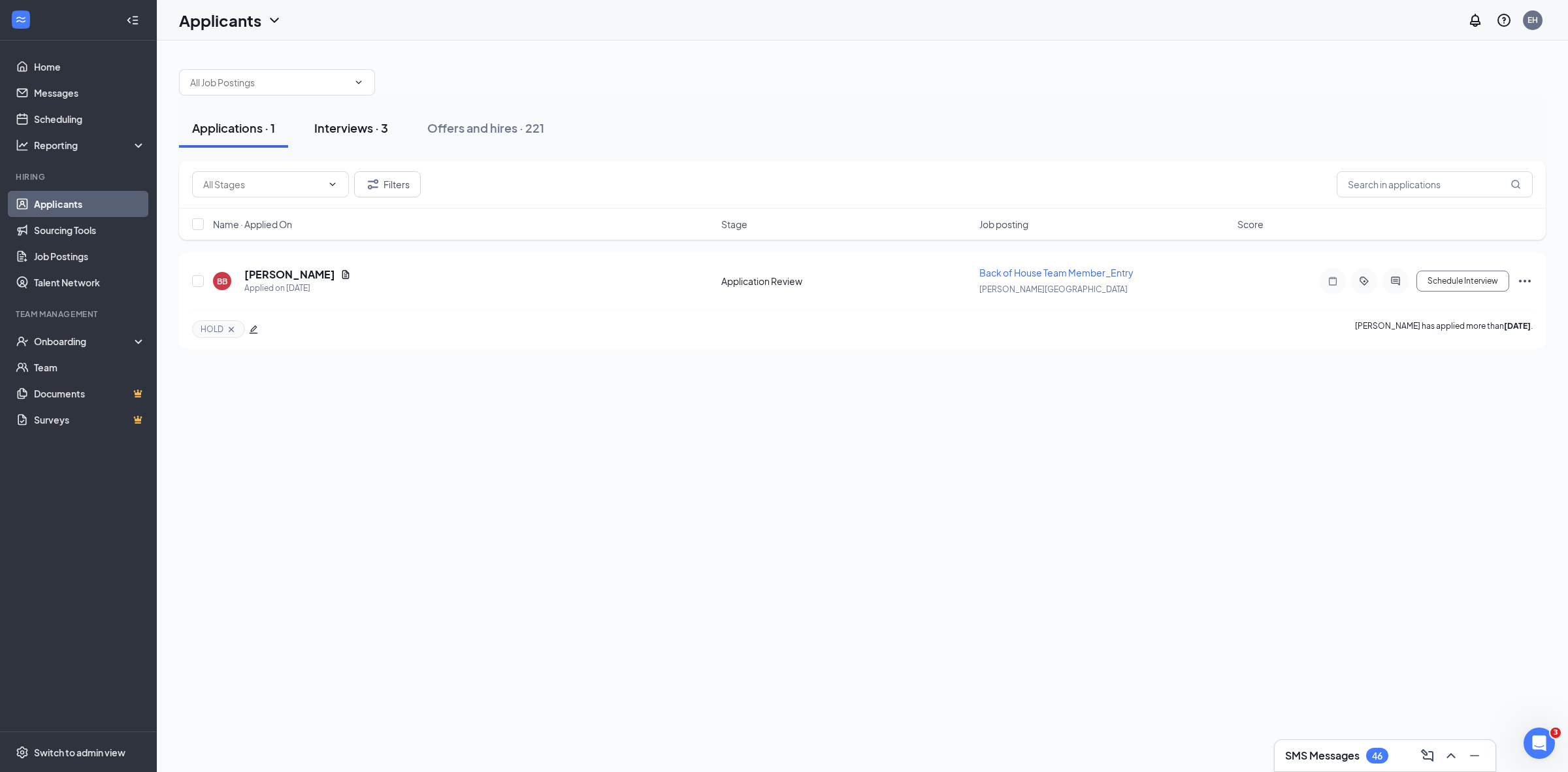
click at [348, 127] on div "Interviews · 3" at bounding box center [351, 127] width 74 height 16
